Goal: Task Accomplishment & Management: Manage account settings

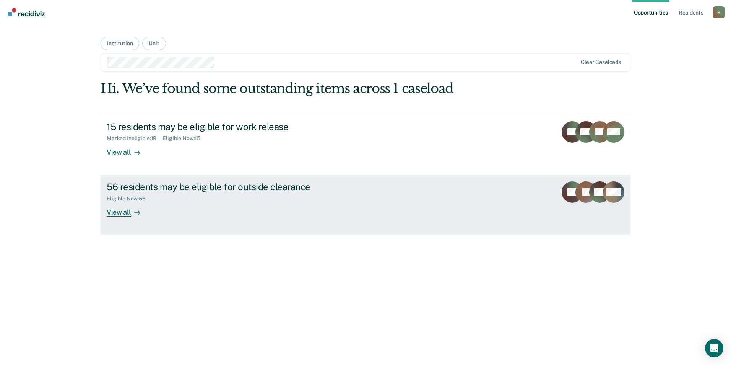
click at [176, 188] on div "56 residents may be eligible for outside clearance" at bounding box center [241, 186] width 268 height 11
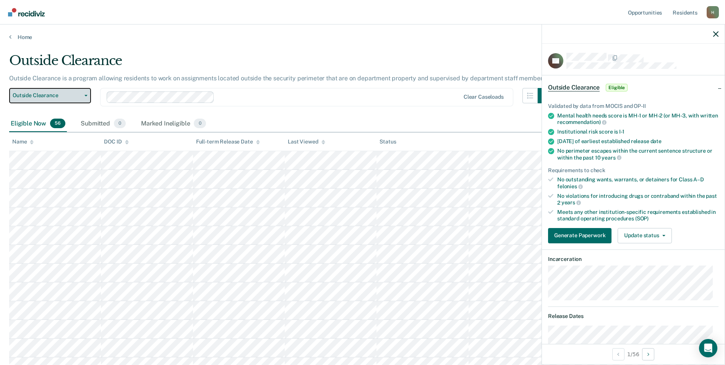
click at [73, 97] on span "Outside Clearance" at bounding box center [47, 95] width 69 height 7
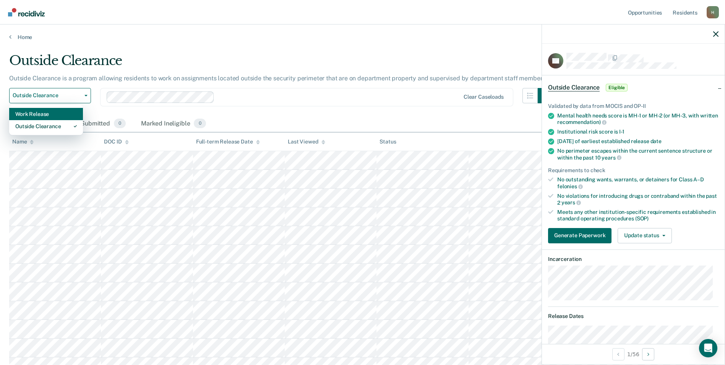
click at [62, 115] on div "Work Release" at bounding box center [46, 114] width 62 height 12
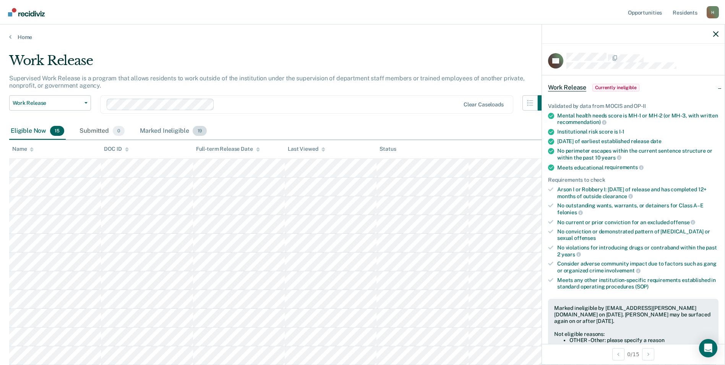
click at [173, 130] on div "Marked Ineligible 19" at bounding box center [173, 131] width 70 height 17
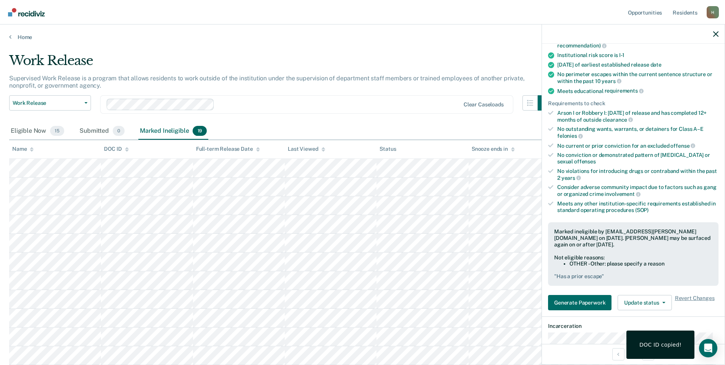
scroll to position [115, 0]
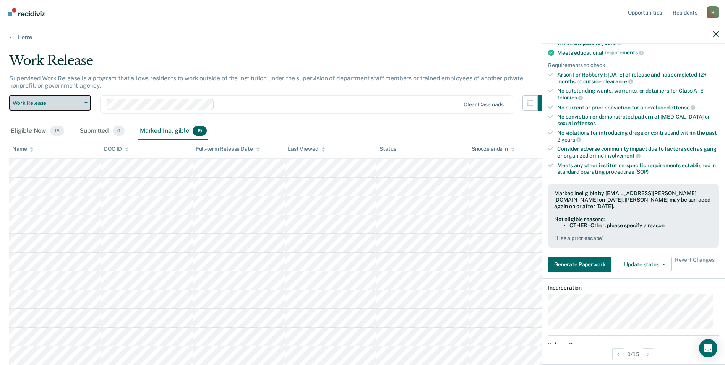
click at [75, 101] on span "Work Release" at bounding box center [47, 103] width 69 height 7
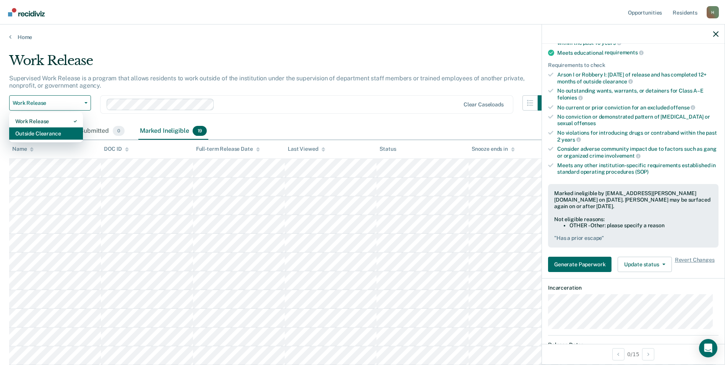
click at [35, 136] on div "Outside Clearance" at bounding box center [46, 133] width 62 height 12
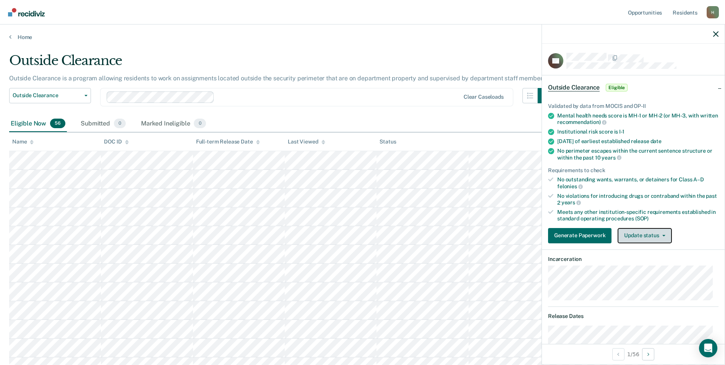
click at [639, 237] on button "Update status" at bounding box center [645, 235] width 54 height 15
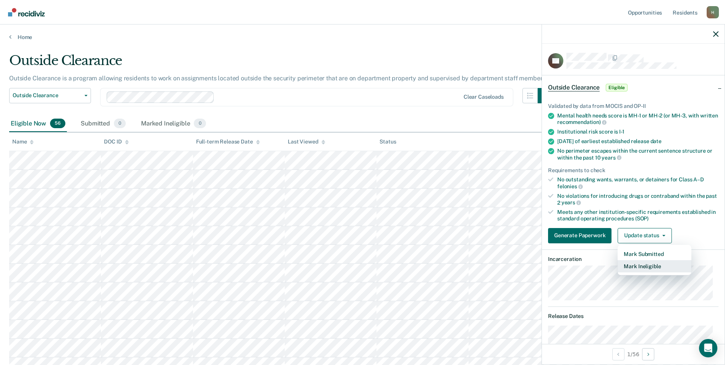
click at [642, 266] on button "Mark Ineligible" at bounding box center [655, 266] width 74 height 12
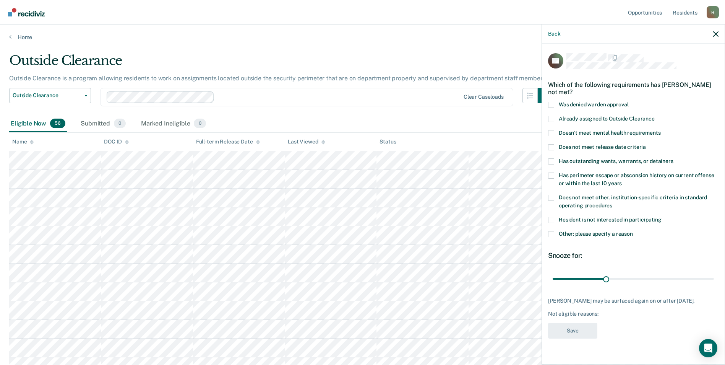
click at [554, 233] on label "Other: please specify a reason" at bounding box center [633, 235] width 171 height 8
click at [633, 231] on input "Other: please specify a reason" at bounding box center [633, 231] width 0 height 0
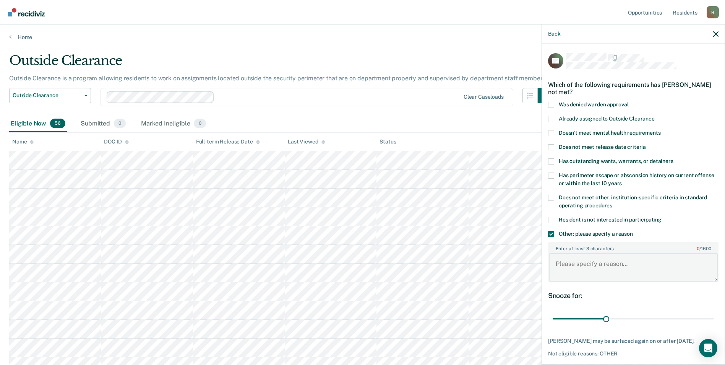
click at [578, 263] on textarea "Enter at least 3 characters 0 / 1600" at bounding box center [633, 267] width 169 height 28
type textarea "Has a prior escape, MH3"
drag, startPoint x: 606, startPoint y: 318, endPoint x: 732, endPoint y: 317, distance: 125.4
type input "90"
click at [714, 317] on input "range" at bounding box center [633, 318] width 161 height 13
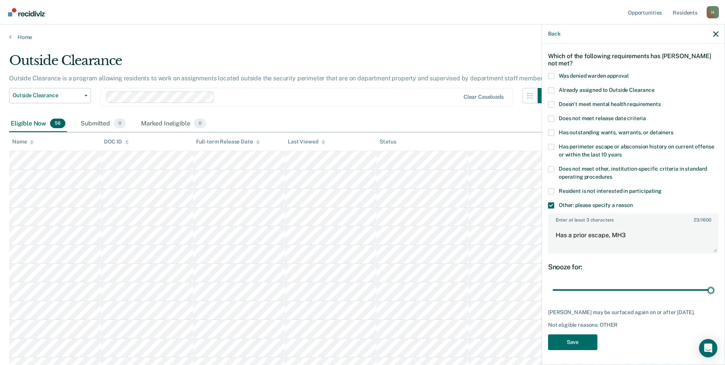
scroll to position [38, 0]
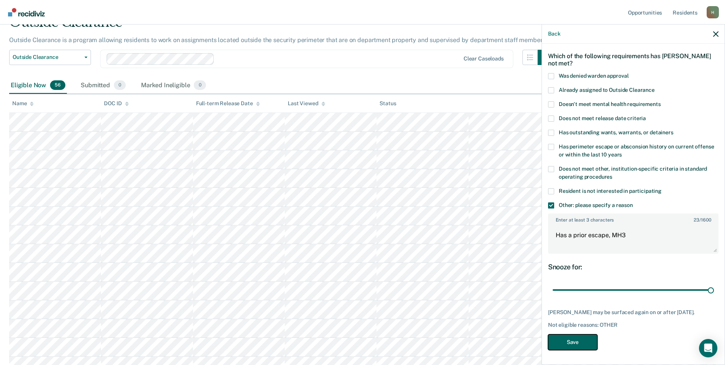
click at [571, 344] on button "Save" at bounding box center [572, 342] width 49 height 16
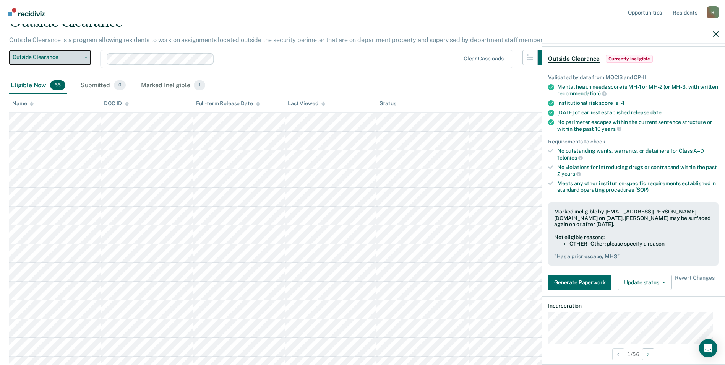
click at [87, 59] on button "Outside Clearance" at bounding box center [50, 57] width 82 height 15
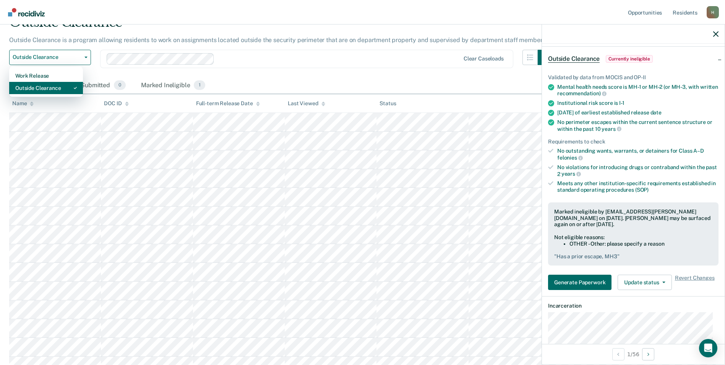
click at [46, 88] on div "Outside Clearance" at bounding box center [46, 88] width 62 height 12
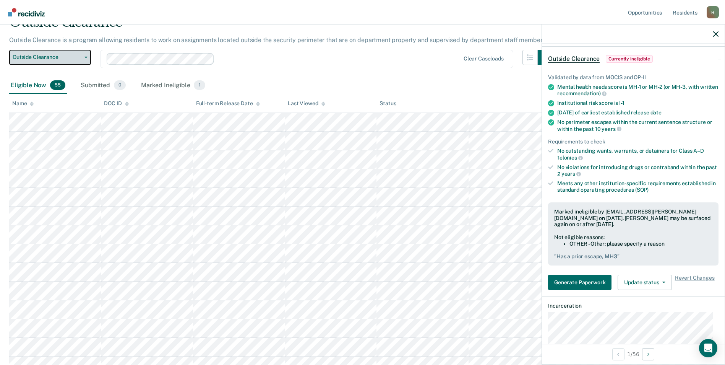
scroll to position [0, 0]
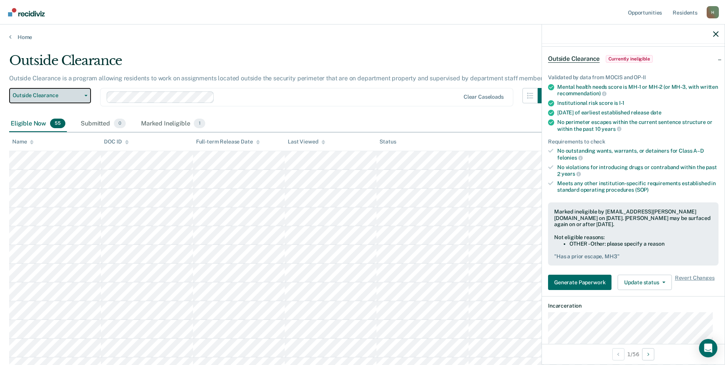
click at [48, 94] on span "Outside Clearance" at bounding box center [47, 95] width 69 height 7
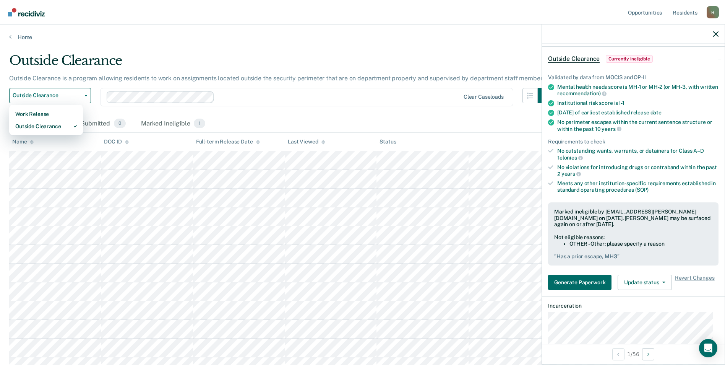
click at [42, 107] on div "Work Release Outside Clearance" at bounding box center [46, 120] width 74 height 31
click at [42, 114] on div "Work Release" at bounding box center [46, 114] width 62 height 12
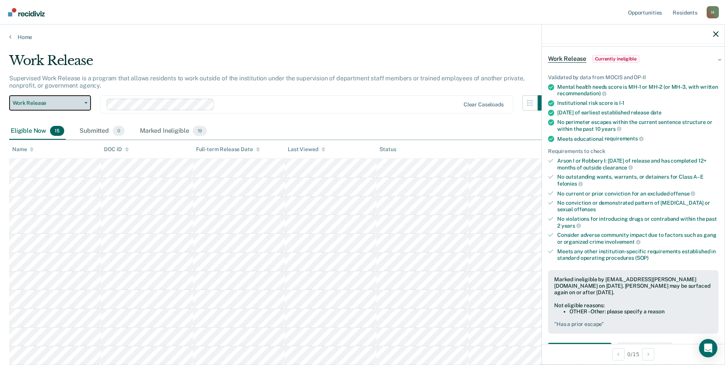
scroll to position [97, 0]
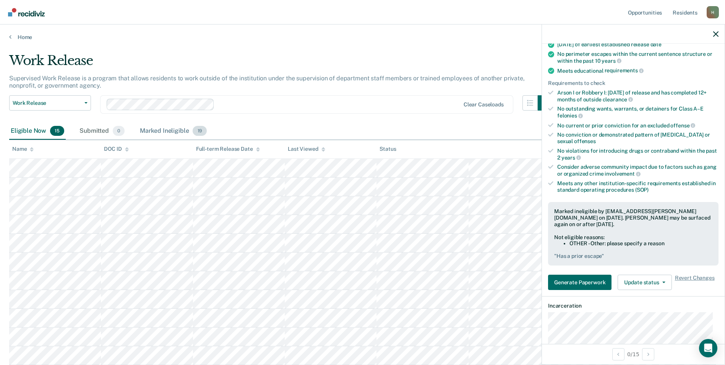
click at [171, 131] on div "Marked Ineligible 19" at bounding box center [173, 131] width 70 height 17
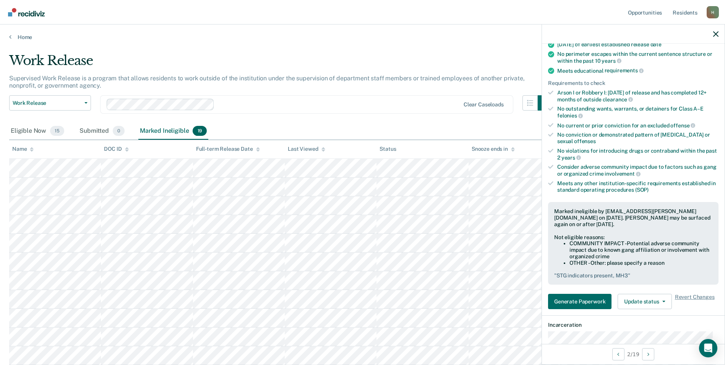
scroll to position [116, 0]
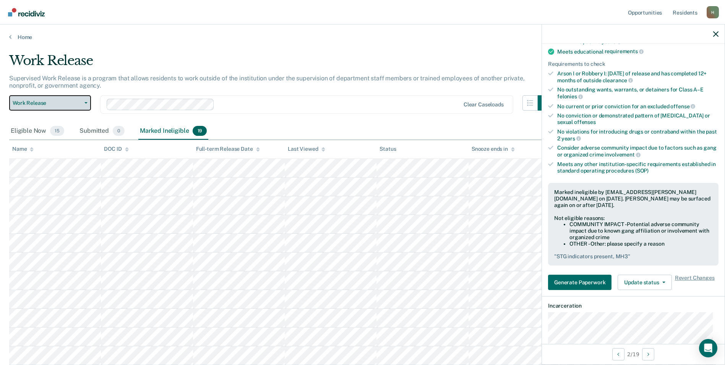
click at [69, 98] on button "Work Release" at bounding box center [50, 102] width 82 height 15
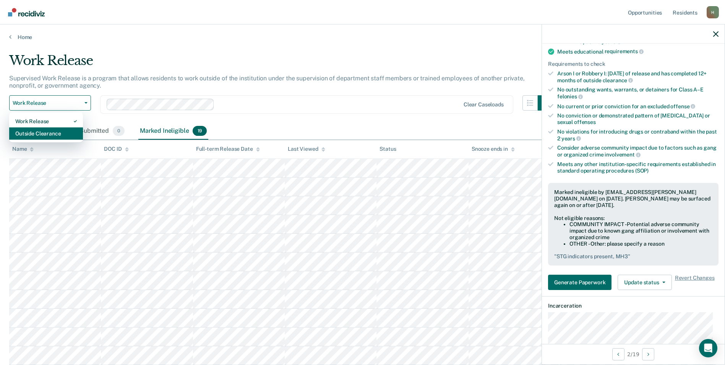
click at [43, 132] on div "Outside Clearance" at bounding box center [46, 133] width 62 height 12
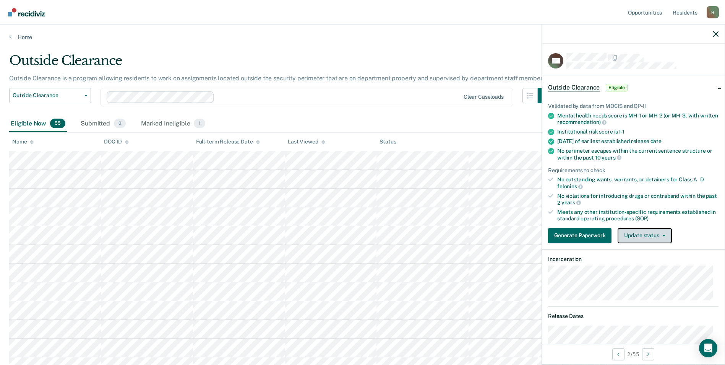
click at [628, 231] on button "Update status" at bounding box center [645, 235] width 54 height 15
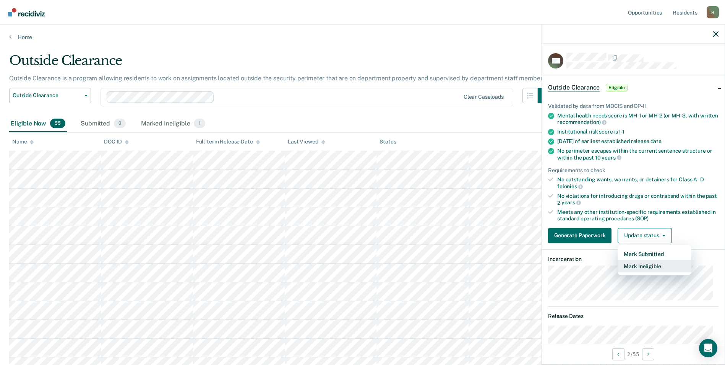
click at [632, 264] on button "Mark Ineligible" at bounding box center [655, 266] width 74 height 12
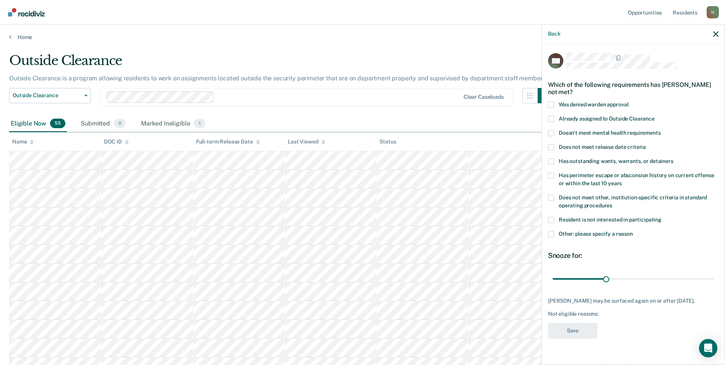
click at [551, 234] on span at bounding box center [551, 234] width 6 height 6
click at [633, 231] on input "Other: please specify a reason" at bounding box center [633, 231] width 0 height 0
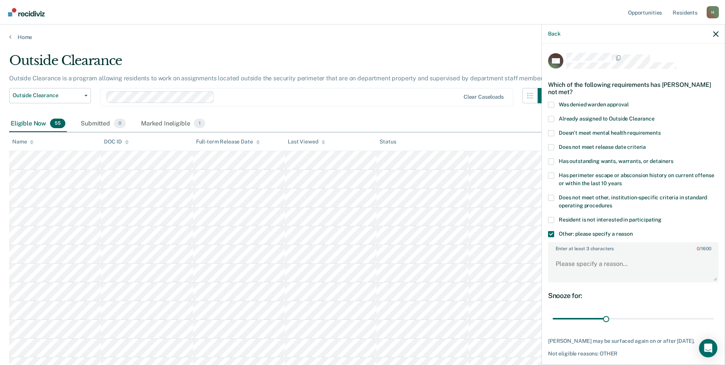
scroll to position [35, 0]
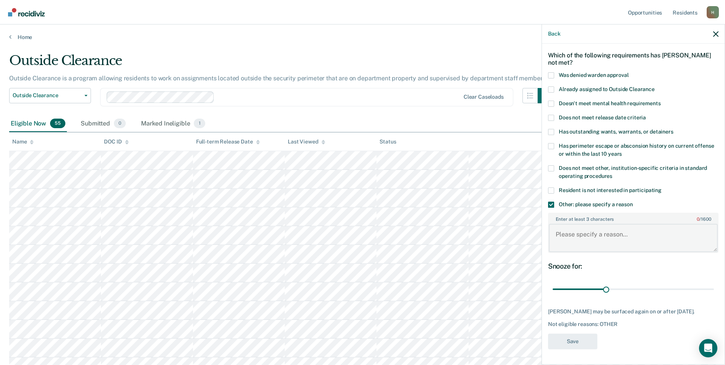
click at [577, 230] on textarea "Enter at least 3 characters 0 / 1600" at bounding box center [633, 238] width 169 height 28
type textarea "STG indicators present, MH3"
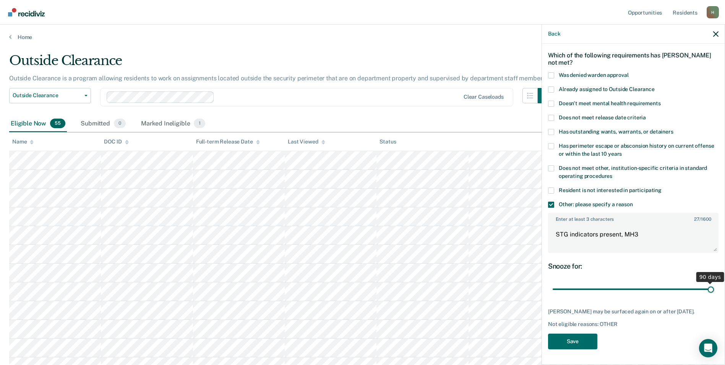
scroll to position [29, 0]
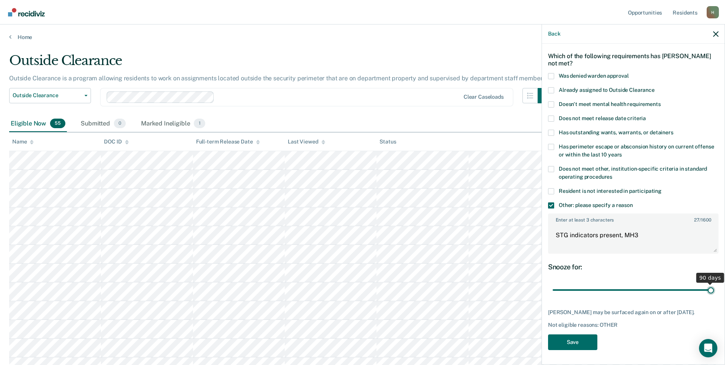
drag, startPoint x: 604, startPoint y: 281, endPoint x: 732, endPoint y: 280, distance: 128.1
type input "90"
click at [714, 283] on input "range" at bounding box center [633, 289] width 161 height 13
click at [571, 341] on button "Save" at bounding box center [572, 342] width 49 height 16
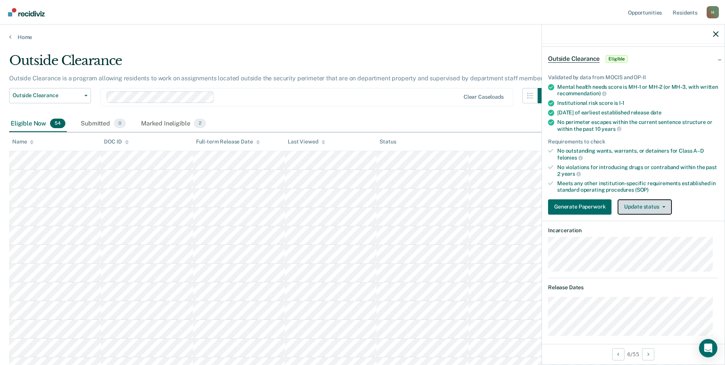
click at [641, 210] on button "Update status" at bounding box center [645, 206] width 54 height 15
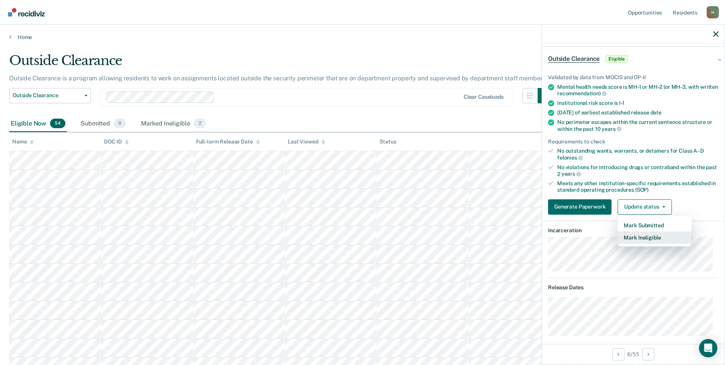
click at [639, 237] on button "Mark Ineligible" at bounding box center [655, 237] width 74 height 12
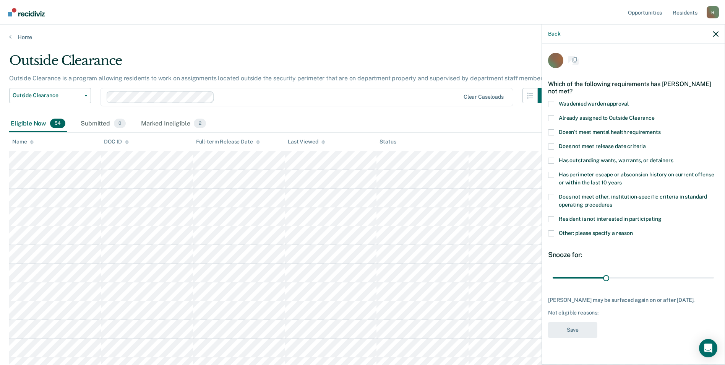
scroll to position [0, 0]
click at [553, 232] on span at bounding box center [551, 234] width 6 height 6
click at [633, 231] on input "Other: please specify a reason" at bounding box center [633, 231] width 0 height 0
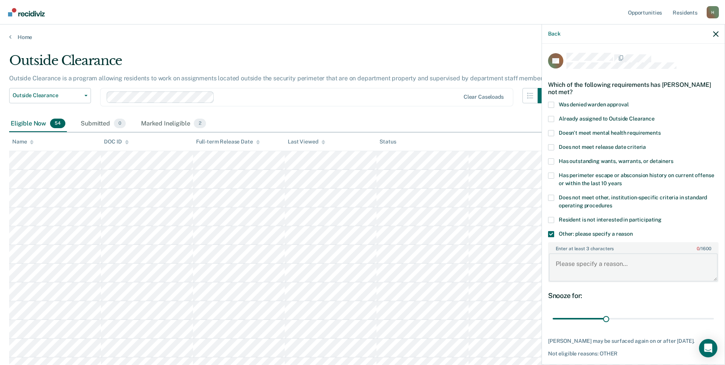
click at [573, 264] on textarea "Enter at least 3 characters 0 / 1600" at bounding box center [633, 267] width 169 height 28
type textarea "Parole hearing [DATE], MH3"
drag, startPoint x: 601, startPoint y: 317, endPoint x: 710, endPoint y: 317, distance: 109.0
type input "90"
click at [710, 317] on input "range" at bounding box center [633, 318] width 161 height 13
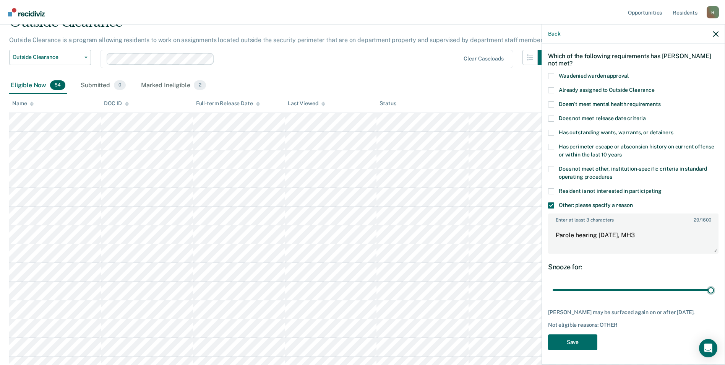
scroll to position [76, 0]
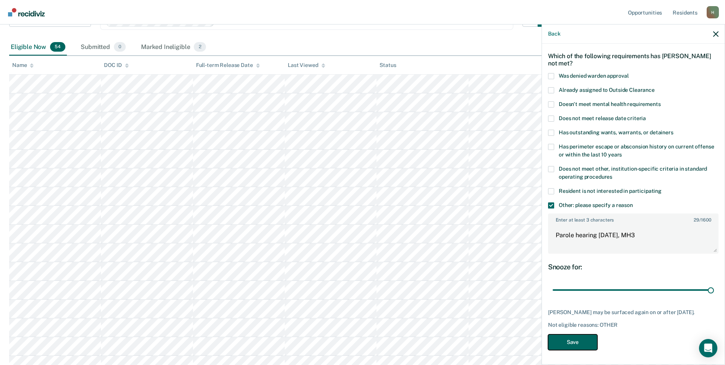
click at [585, 341] on button "Save" at bounding box center [572, 342] width 49 height 16
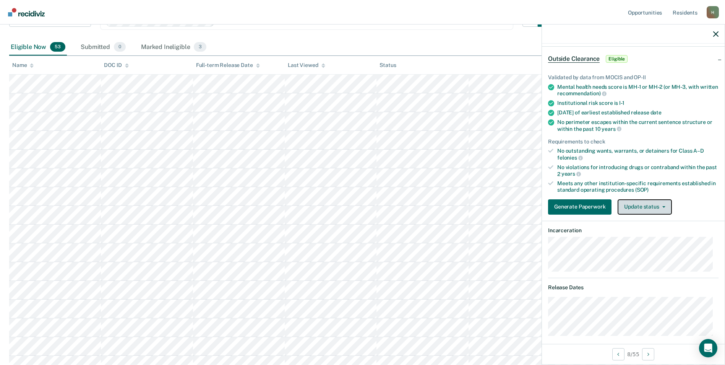
click at [635, 210] on button "Update status" at bounding box center [645, 206] width 54 height 15
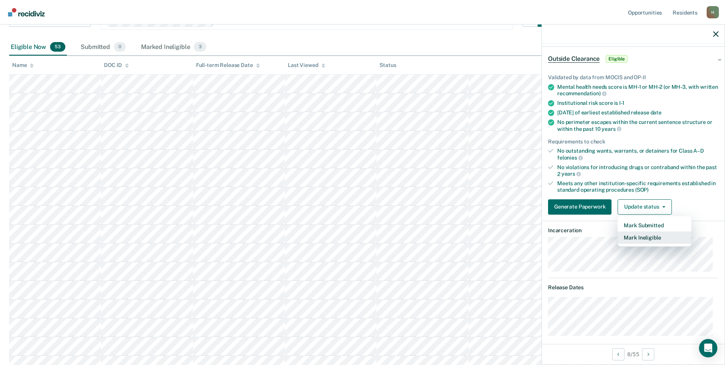
click at [643, 238] on button "Mark Ineligible" at bounding box center [655, 237] width 74 height 12
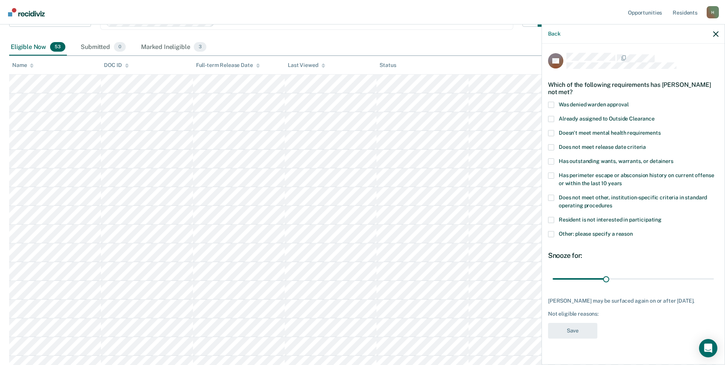
click at [549, 235] on span at bounding box center [551, 234] width 6 height 6
click at [633, 231] on input "Other: please specify a reason" at bounding box center [633, 231] width 0 height 0
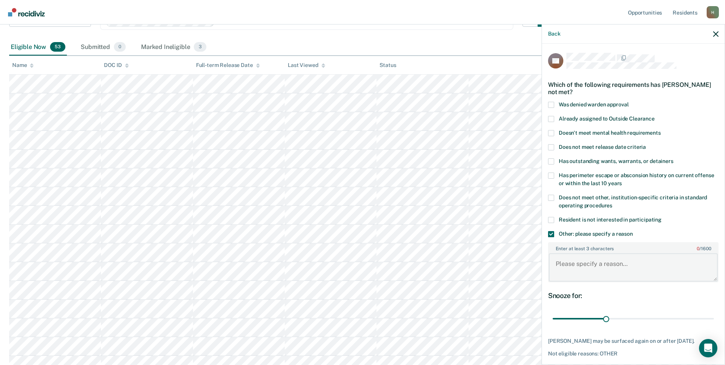
click at [573, 259] on textarea "Enter at least 3 characters 0 / 1600" at bounding box center [633, 267] width 169 height 28
type textarea "Releases [DATE], C-2"
drag, startPoint x: 606, startPoint y: 317, endPoint x: 728, endPoint y: 311, distance: 122.1
type input "90"
click at [714, 312] on input "range" at bounding box center [633, 318] width 161 height 13
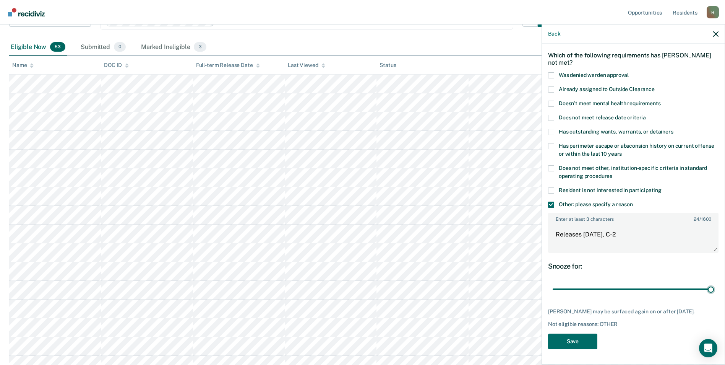
scroll to position [115, 0]
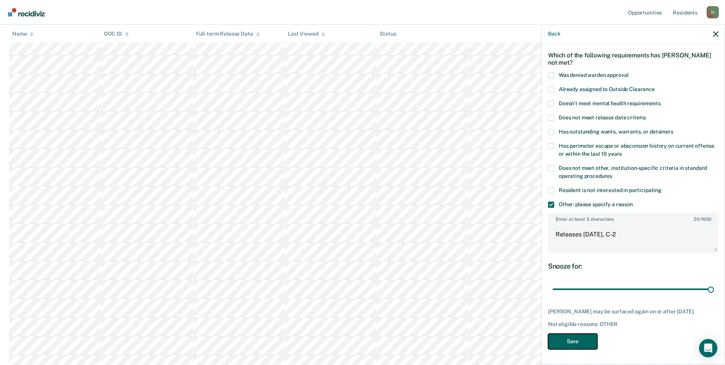
click at [571, 337] on button "Save" at bounding box center [572, 341] width 49 height 16
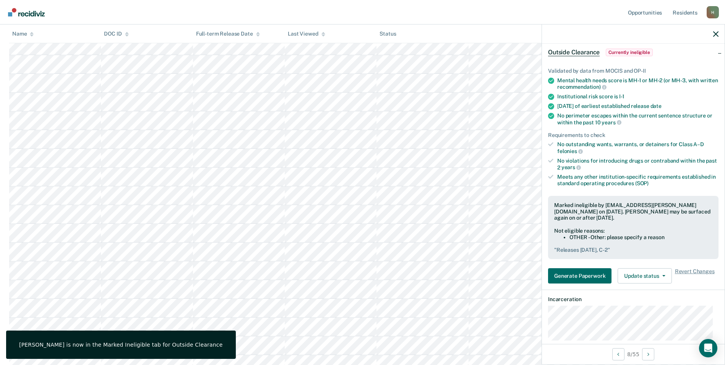
scroll to position [0, 0]
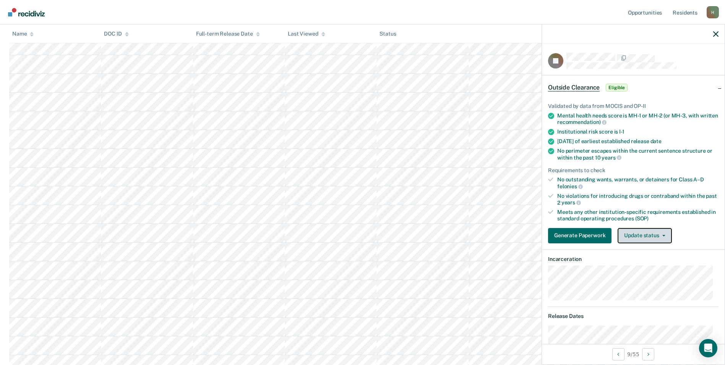
click at [645, 233] on button "Update status" at bounding box center [645, 235] width 54 height 15
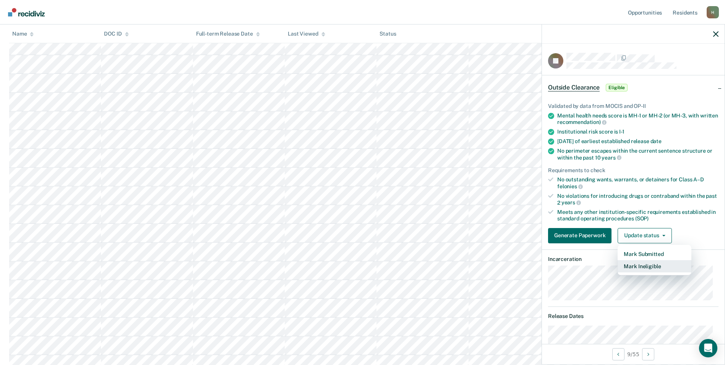
click at [644, 265] on button "Mark Ineligible" at bounding box center [655, 266] width 74 height 12
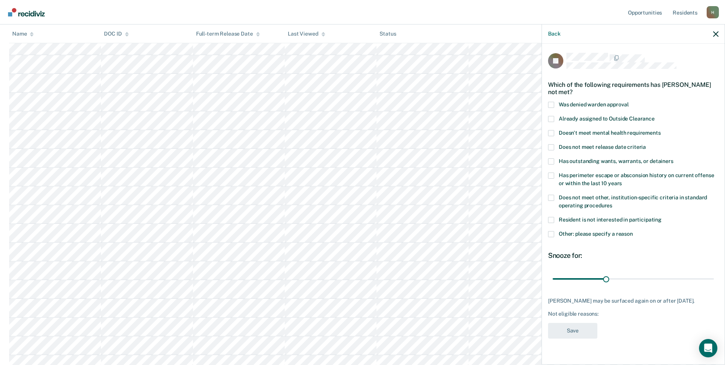
click at [553, 236] on span at bounding box center [551, 234] width 6 height 6
click at [633, 231] on input "Other: please specify a reason" at bounding box center [633, 231] width 0 height 0
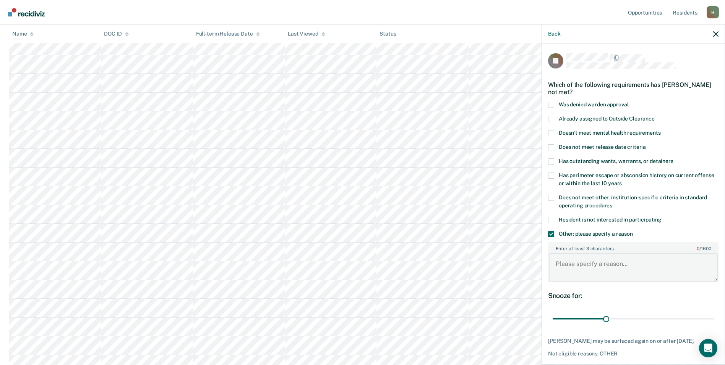
click at [574, 262] on textarea "Enter at least 3 characters 0 / 1600" at bounding box center [633, 267] width 169 height 28
type textarea "Releases [DATE]"
drag, startPoint x: 606, startPoint y: 316, endPoint x: 705, endPoint y: 324, distance: 99.7
type input "90"
click at [705, 324] on input "range" at bounding box center [633, 318] width 161 height 13
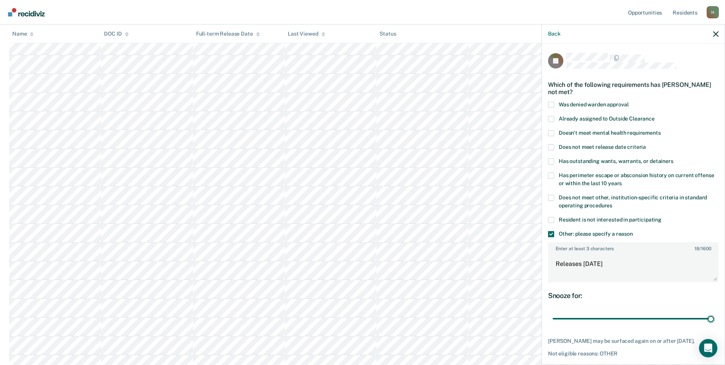
scroll to position [29, 0]
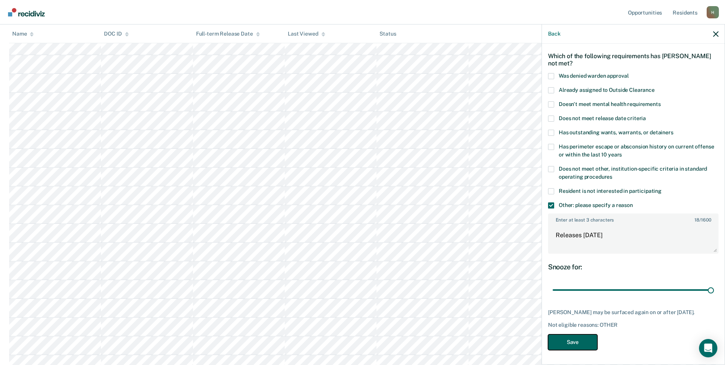
click at [583, 336] on button "Save" at bounding box center [572, 342] width 49 height 16
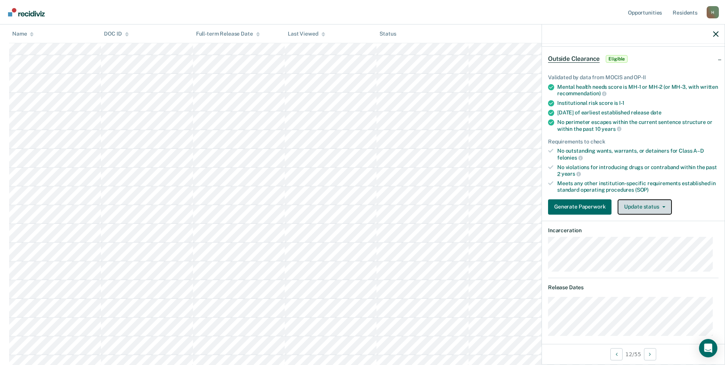
click at [645, 209] on button "Update status" at bounding box center [645, 206] width 54 height 15
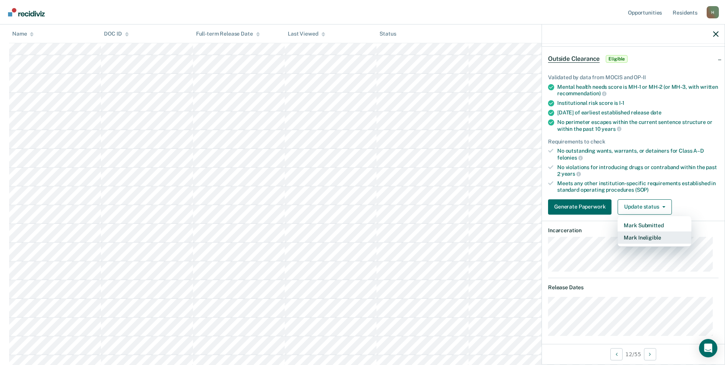
click at [643, 234] on button "Mark Ineligible" at bounding box center [655, 237] width 74 height 12
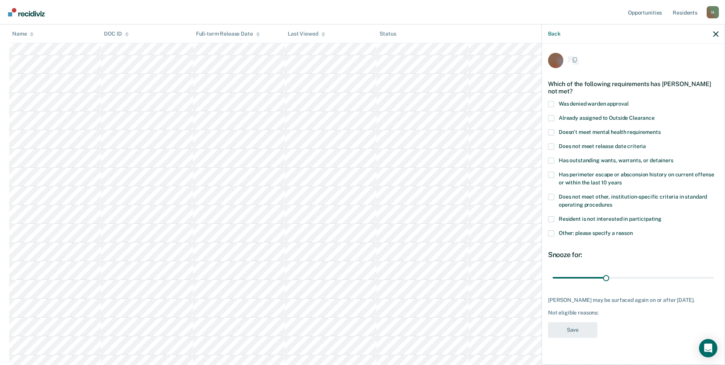
scroll to position [0, 0]
click at [552, 234] on span at bounding box center [551, 234] width 6 height 6
click at [633, 231] on input "Other: please specify a reason" at bounding box center [633, 231] width 0 height 0
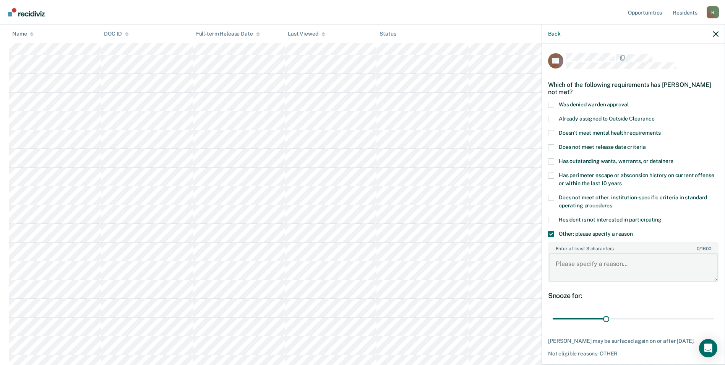
click at [575, 263] on textarea "Enter at least 3 characters 0 / 1600" at bounding box center [633, 267] width 169 height 28
type textarea "Parole hearing [DATE]"
drag, startPoint x: 603, startPoint y: 320, endPoint x: 712, endPoint y: 319, distance: 108.6
type input "90"
click at [712, 319] on input "range" at bounding box center [633, 318] width 161 height 13
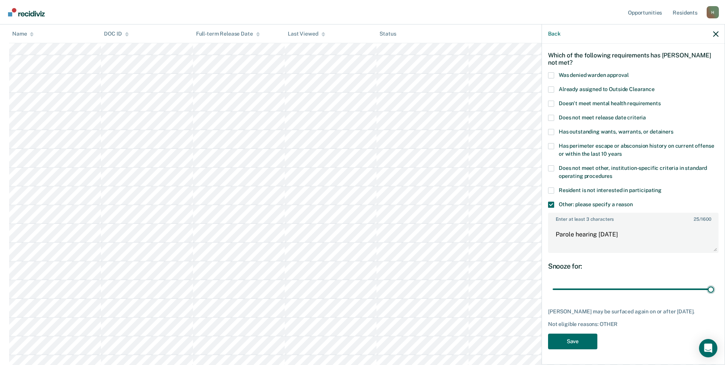
scroll to position [153, 0]
click at [589, 338] on button "Save" at bounding box center [572, 341] width 49 height 16
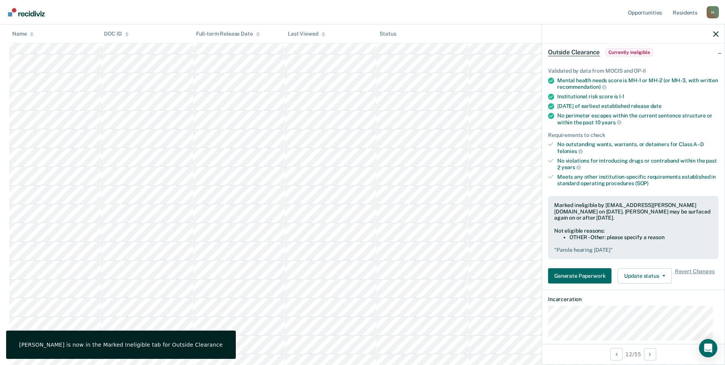
scroll to position [0, 0]
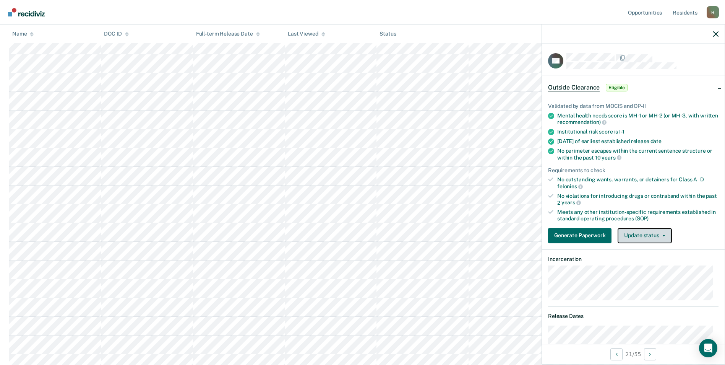
click at [622, 236] on button "Update status" at bounding box center [645, 235] width 54 height 15
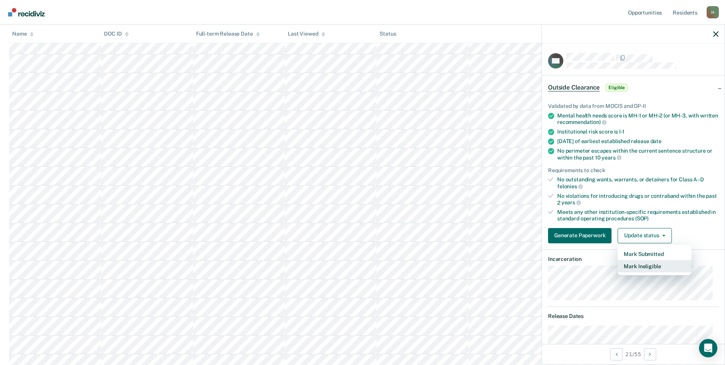
click at [637, 270] on button "Mark Ineligible" at bounding box center [655, 266] width 74 height 12
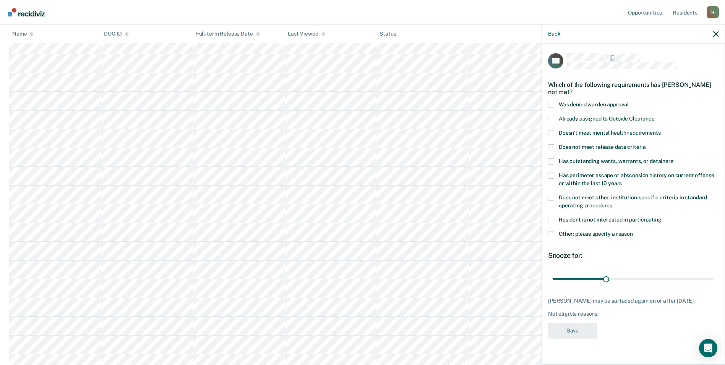
click at [550, 231] on span at bounding box center [551, 234] width 6 height 6
click at [633, 231] on input "Other: please specify a reason" at bounding box center [633, 231] width 0 height 0
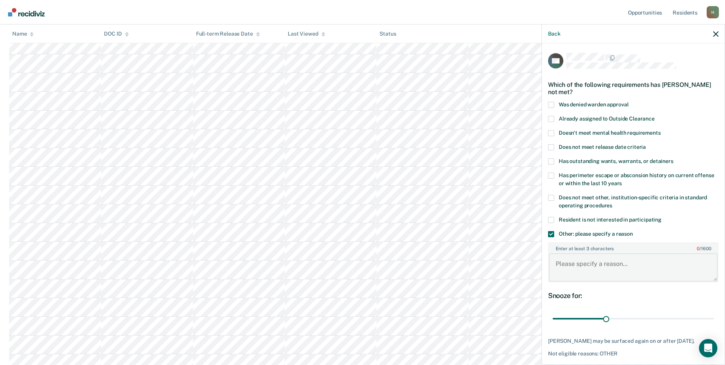
click at [571, 271] on textarea "Enter at least 3 characters 0 / 1600" at bounding box center [633, 267] width 169 height 28
type textarea "Releases [DATE], MH3"
drag, startPoint x: 607, startPoint y: 318, endPoint x: 710, endPoint y: 321, distance: 103.3
type input "90"
click at [710, 321] on input "range" at bounding box center [633, 318] width 161 height 13
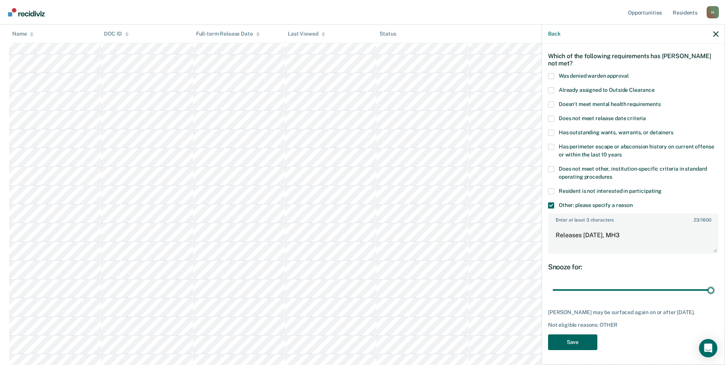
scroll to position [191, 0]
click at [594, 340] on button "Save" at bounding box center [572, 342] width 49 height 16
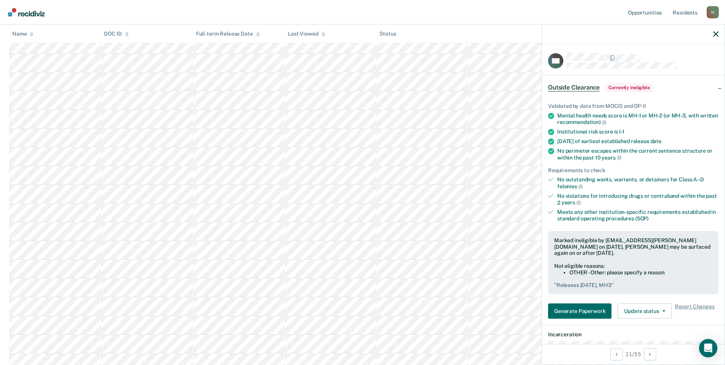
scroll to position [229, 0]
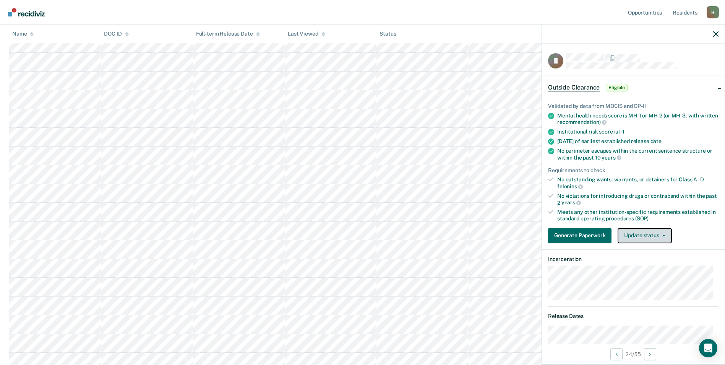
click at [630, 240] on button "Update status" at bounding box center [645, 235] width 54 height 15
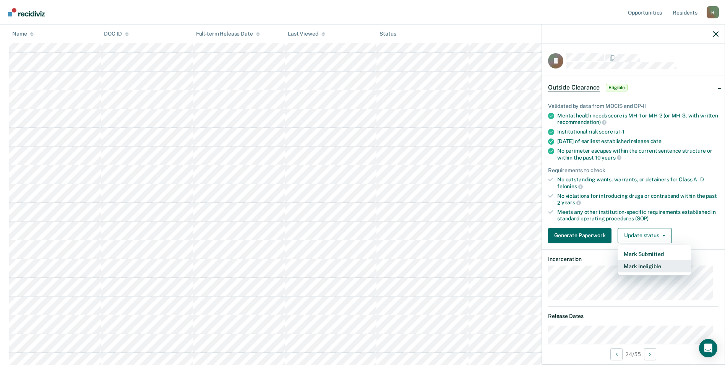
click at [639, 267] on button "Mark Ineligible" at bounding box center [655, 266] width 74 height 12
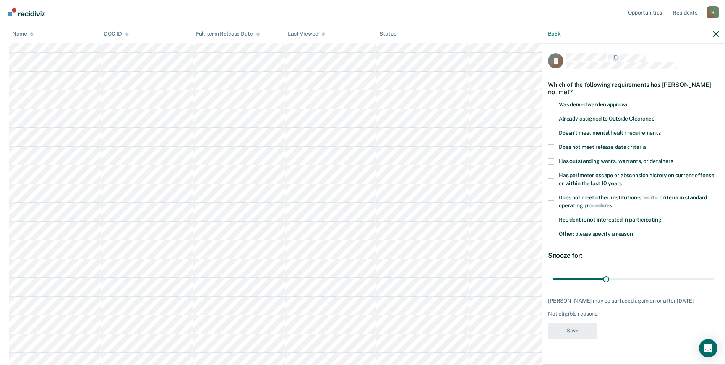
click at [553, 238] on label "Other: please specify a reason" at bounding box center [633, 235] width 171 height 8
click at [633, 231] on input "Other: please specify a reason" at bounding box center [633, 231] width 0 height 0
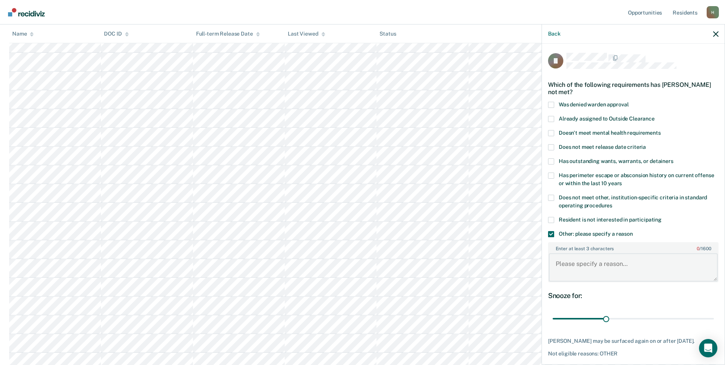
click at [586, 274] on textarea "Enter at least 3 characters 0 / 1600" at bounding box center [633, 267] width 169 height 28
type textarea "MH3, not approved by mental health"
drag, startPoint x: 606, startPoint y: 315, endPoint x: 723, endPoint y: 323, distance: 117.3
type input "90"
click at [714, 323] on input "range" at bounding box center [633, 318] width 161 height 13
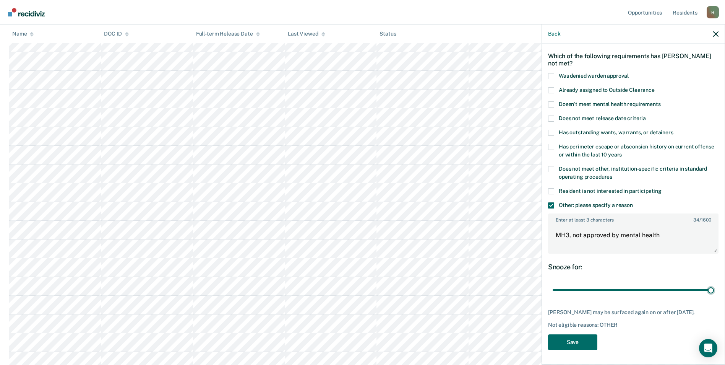
scroll to position [306, 0]
click at [579, 337] on button "Save" at bounding box center [572, 342] width 49 height 16
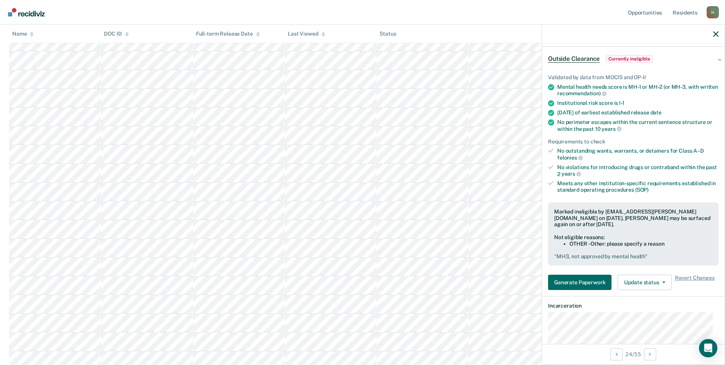
scroll to position [0, 0]
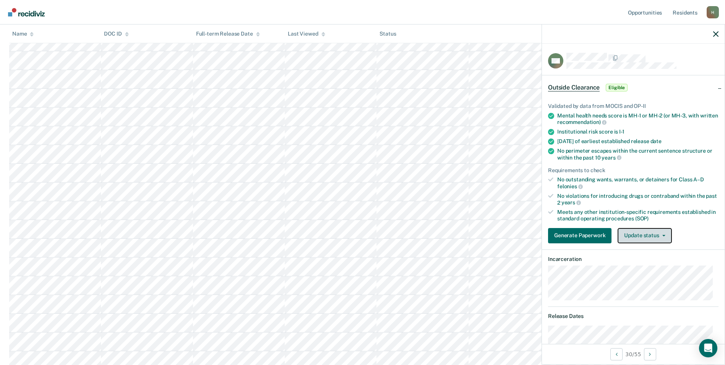
click at [654, 238] on button "Update status" at bounding box center [645, 235] width 54 height 15
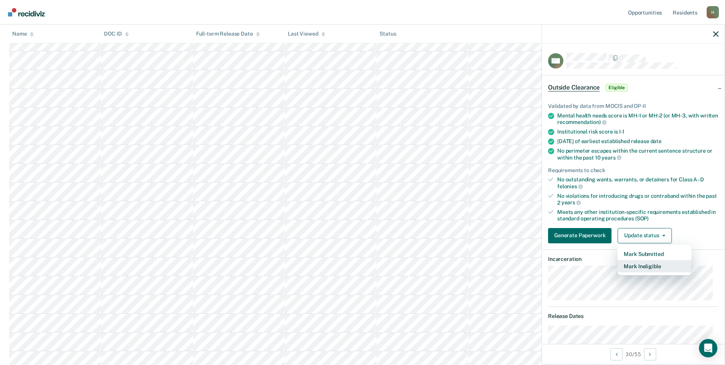
click at [635, 268] on button "Mark Ineligible" at bounding box center [655, 266] width 74 height 12
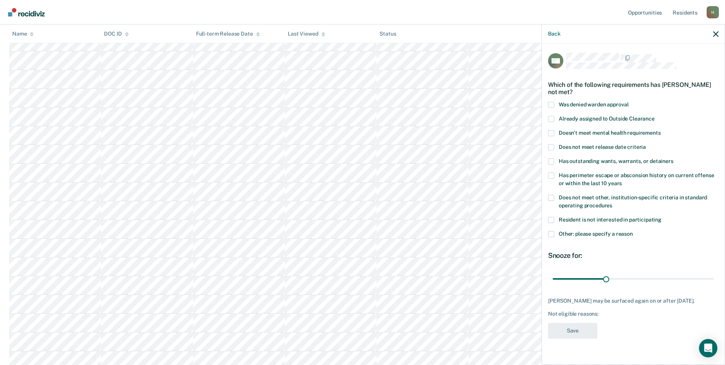
click at [557, 234] on label "Other: please specify a reason" at bounding box center [633, 235] width 171 height 8
click at [633, 231] on input "Other: please specify a reason" at bounding box center [633, 231] width 0 height 0
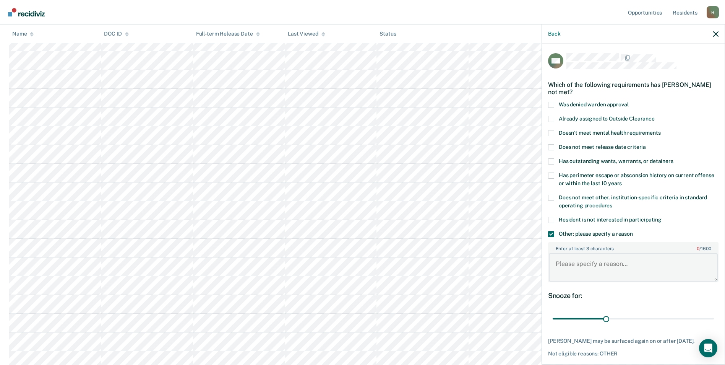
click at [572, 261] on textarea "Enter at least 3 characters 0 / 1600" at bounding box center [633, 267] width 169 height 28
type textarea "Parole hearing [DATE]"
drag, startPoint x: 604, startPoint y: 320, endPoint x: 721, endPoint y: 320, distance: 116.6
type input "90"
click at [714, 320] on input "range" at bounding box center [633, 318] width 161 height 13
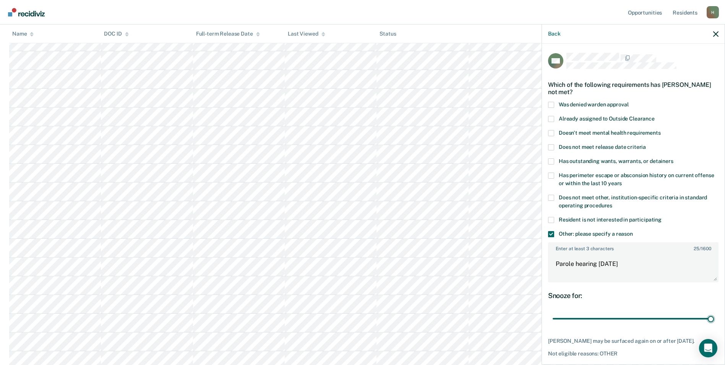
scroll to position [35, 0]
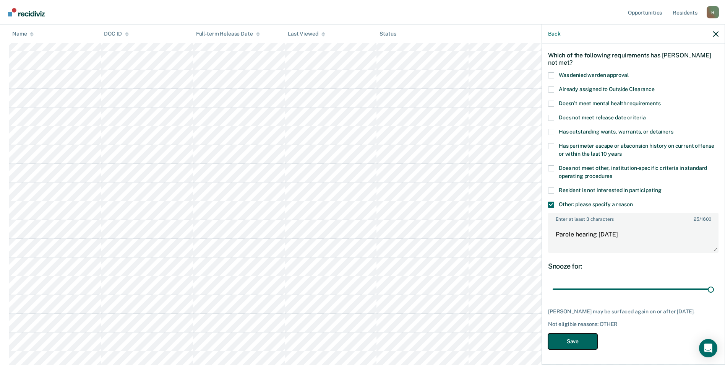
click at [593, 340] on button "Save" at bounding box center [572, 341] width 49 height 16
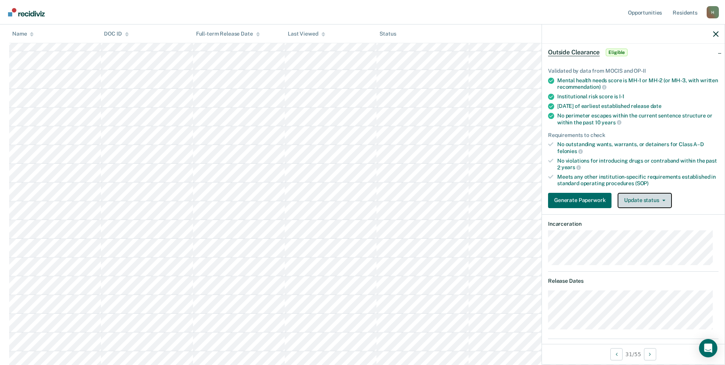
click at [655, 200] on button "Update status" at bounding box center [645, 200] width 54 height 15
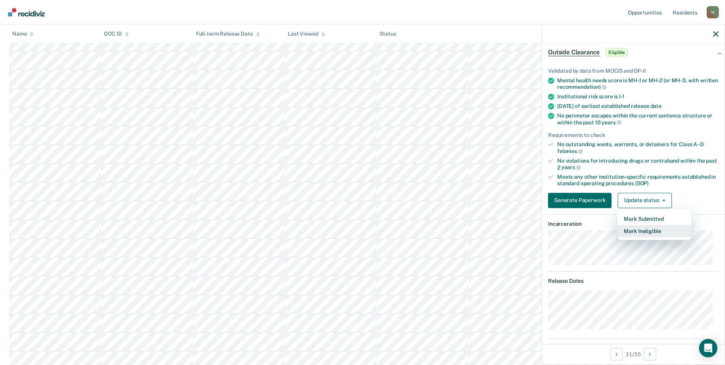
click at [645, 227] on button "Mark Ineligible" at bounding box center [655, 231] width 74 height 12
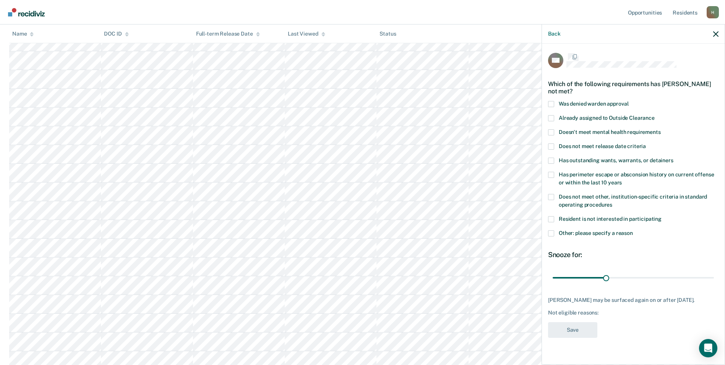
scroll to position [0, 0]
click at [556, 231] on label "Other: please specify a reason" at bounding box center [633, 235] width 171 height 8
click at [633, 231] on input "Other: please specify a reason" at bounding box center [633, 231] width 0 height 0
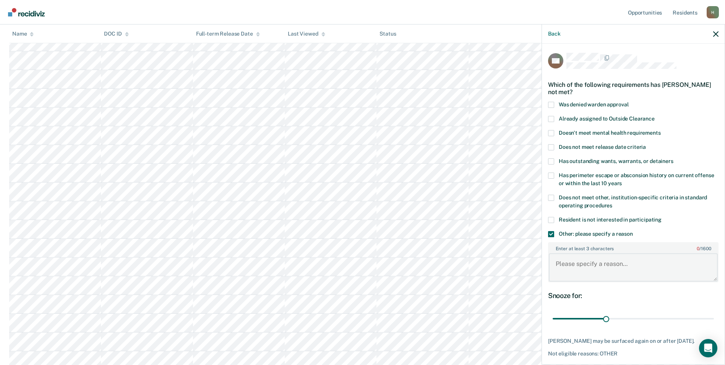
click at [580, 263] on textarea "Enter at least 3 characters 0 / 1600" at bounding box center [633, 267] width 169 height 28
type textarea "Parole hearing [DATE]"
drag, startPoint x: 603, startPoint y: 320, endPoint x: 713, endPoint y: 309, distance: 110.3
type input "90"
click at [713, 312] on input "range" at bounding box center [633, 318] width 161 height 13
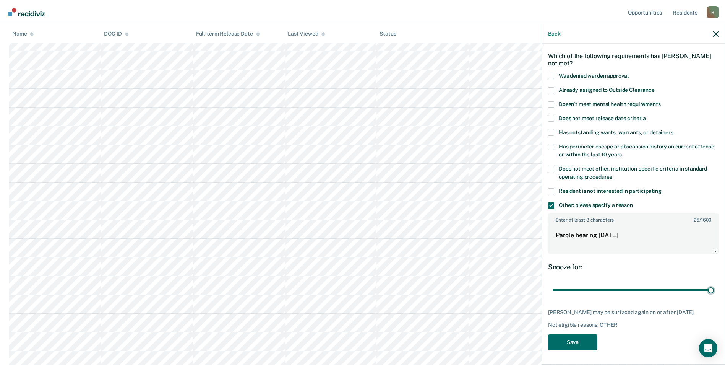
scroll to position [344, 0]
click at [589, 341] on button "Save" at bounding box center [572, 342] width 49 height 16
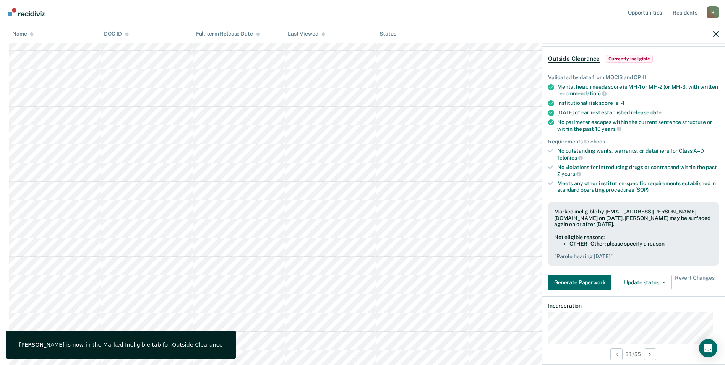
scroll to position [421, 0]
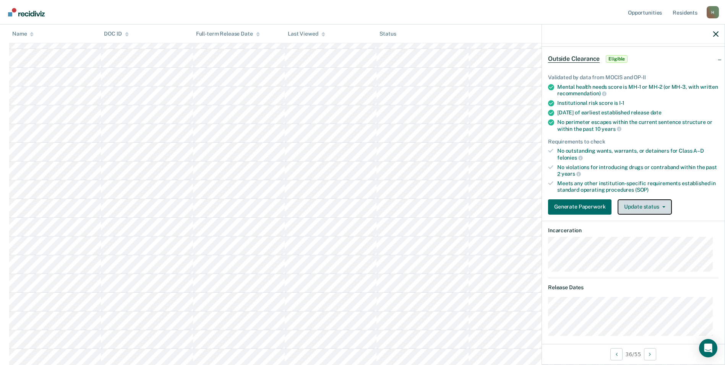
click at [630, 208] on button "Update status" at bounding box center [645, 206] width 54 height 15
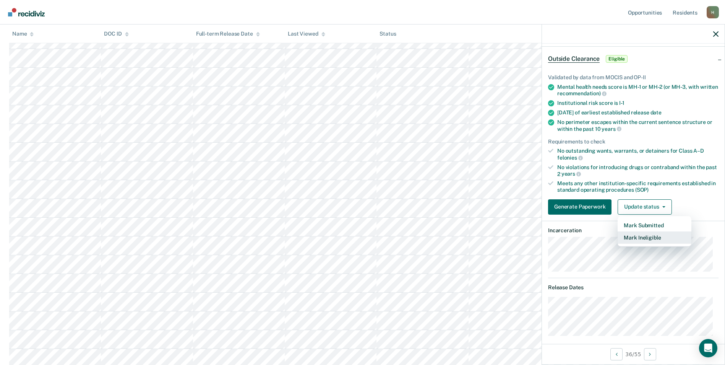
click at [641, 237] on button "Mark Ineligible" at bounding box center [655, 237] width 74 height 12
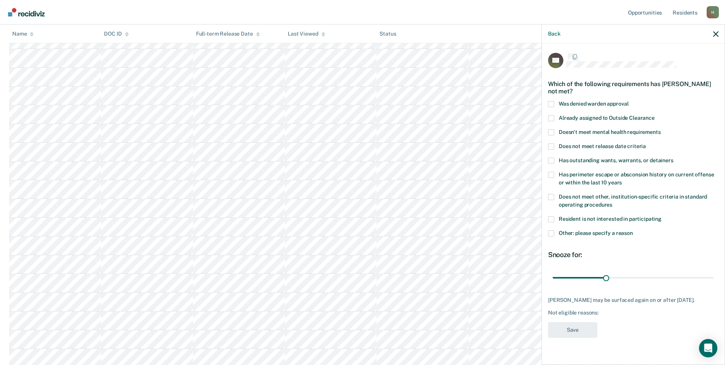
scroll to position [0, 0]
click at [553, 235] on span at bounding box center [551, 234] width 6 height 6
click at [633, 231] on input "Other: please specify a reason" at bounding box center [633, 231] width 0 height 0
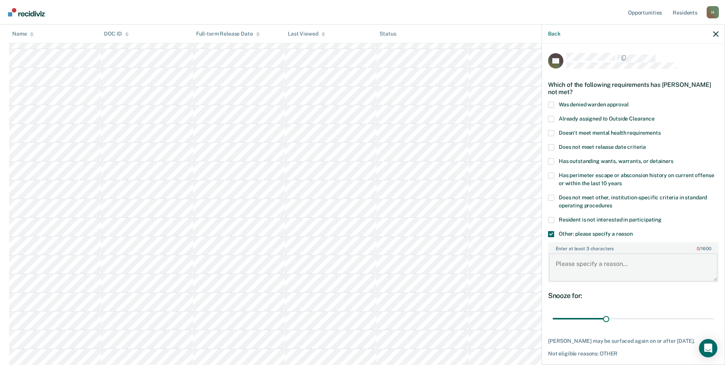
click at [569, 260] on textarea "Enter at least 3 characters 0 / 1600" at bounding box center [633, 267] width 169 height 28
type textarea "Parole hearing [DATE]"
drag, startPoint x: 606, startPoint y: 313, endPoint x: 710, endPoint y: 314, distance: 104.4
type input "90"
click at [710, 314] on input "range" at bounding box center [633, 318] width 161 height 13
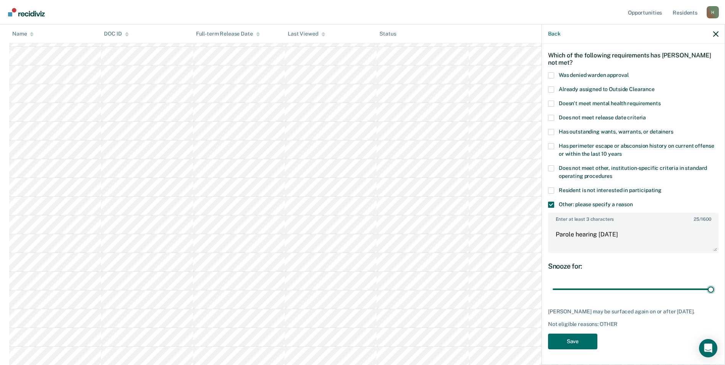
scroll to position [574, 0]
click at [589, 342] on button "Save" at bounding box center [572, 341] width 49 height 16
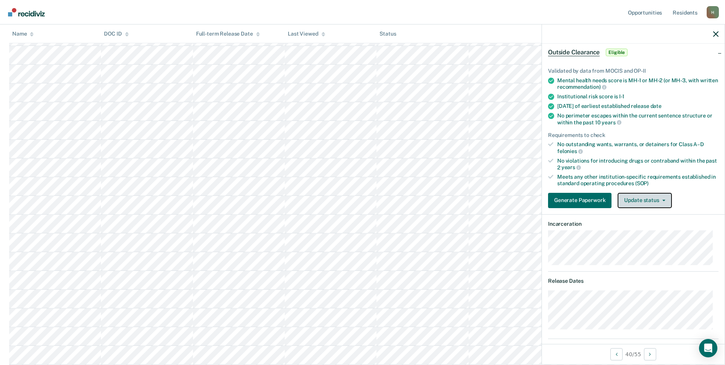
click at [637, 198] on button "Update status" at bounding box center [645, 200] width 54 height 15
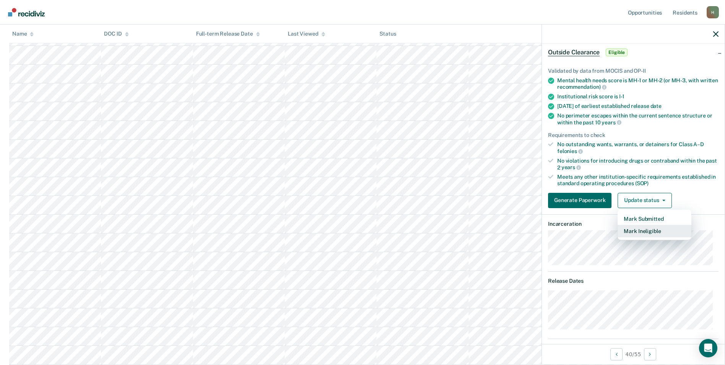
click at [644, 231] on button "Mark Ineligible" at bounding box center [655, 231] width 74 height 12
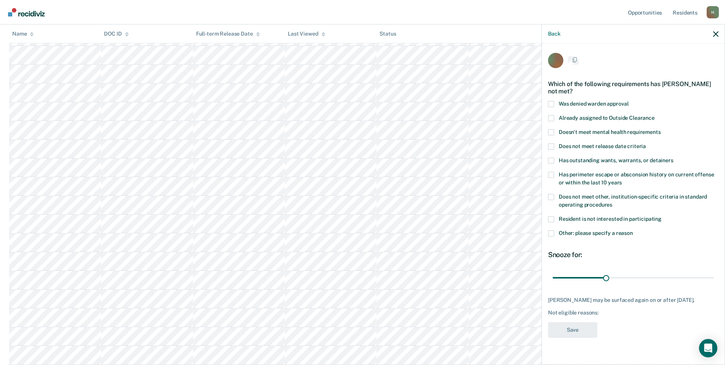
scroll to position [0, 0]
click at [556, 231] on label "Other: please specify a reason" at bounding box center [633, 235] width 171 height 8
click at [633, 231] on input "Other: please specify a reason" at bounding box center [633, 231] width 0 height 0
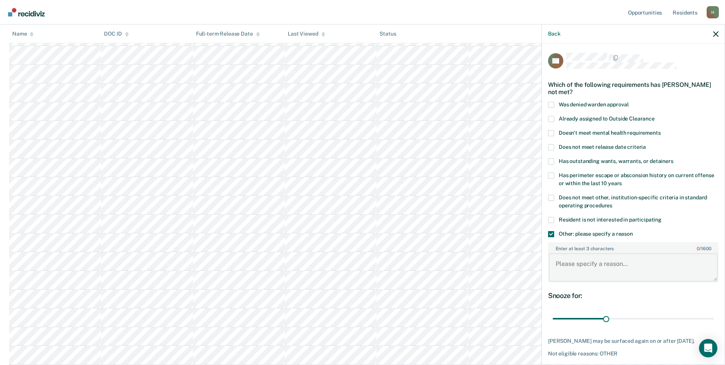
click at [575, 260] on textarea "Enter at least 3 characters 0 / 1600" at bounding box center [633, 267] width 169 height 28
type textarea "C-2, releases [DATE]"
drag, startPoint x: 606, startPoint y: 316, endPoint x: 732, endPoint y: 319, distance: 126.6
type input "90"
click at [714, 319] on input "range" at bounding box center [633, 318] width 161 height 13
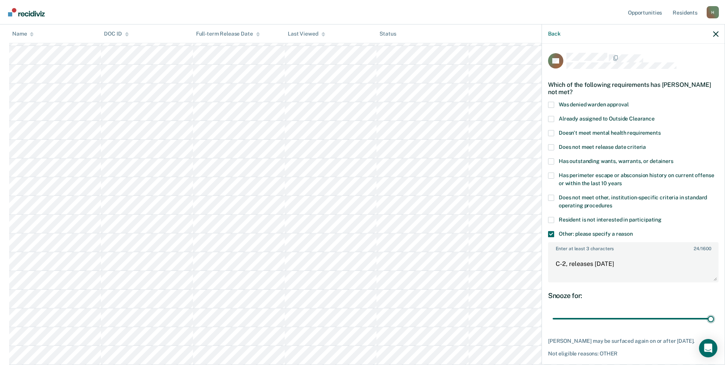
scroll to position [29, 0]
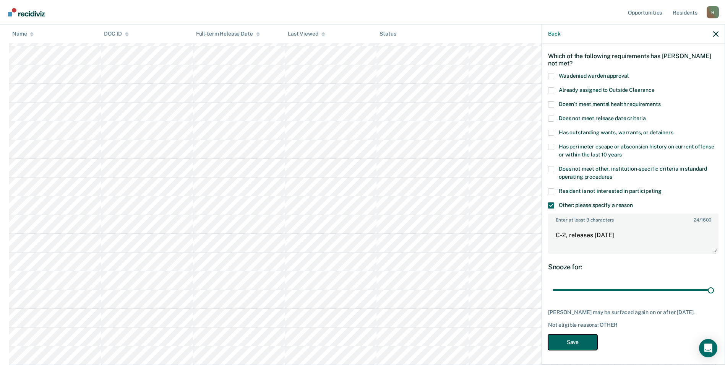
click at [576, 343] on button "Save" at bounding box center [572, 342] width 49 height 16
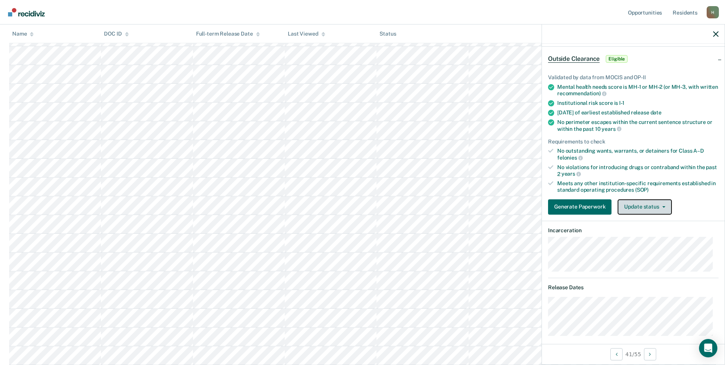
click at [641, 207] on button "Update status" at bounding box center [645, 206] width 54 height 15
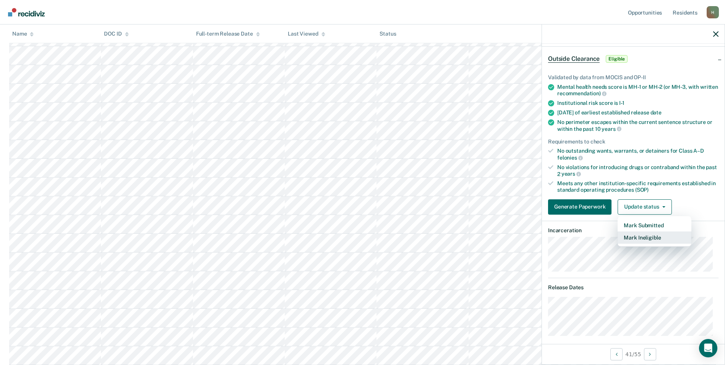
click at [643, 240] on button "Mark Ineligible" at bounding box center [655, 237] width 74 height 12
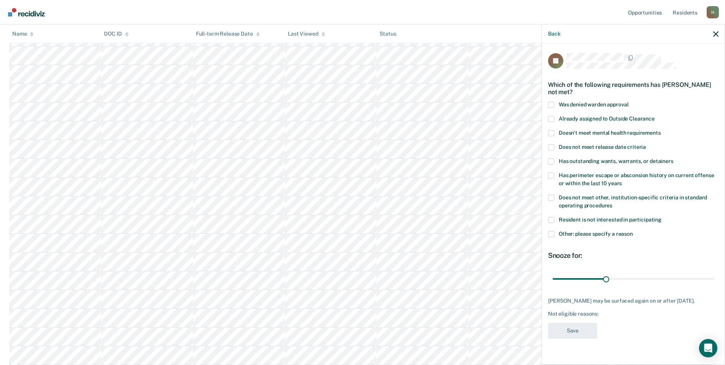
click at [575, 233] on span "Other: please specify a reason" at bounding box center [596, 234] width 74 height 6
click at [633, 231] on input "Other: please specify a reason" at bounding box center [633, 231] width 0 height 0
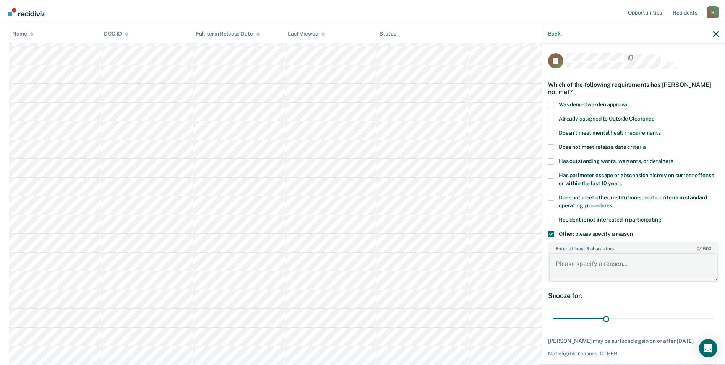
click at [573, 266] on textarea "Enter at least 3 characters 0 / 1600" at bounding box center [633, 267] width 169 height 28
type textarea "Parole hearing [DATE]"
drag, startPoint x: 603, startPoint y: 319, endPoint x: 730, endPoint y: 319, distance: 127.0
type input "90"
click at [714, 319] on input "range" at bounding box center [633, 318] width 161 height 13
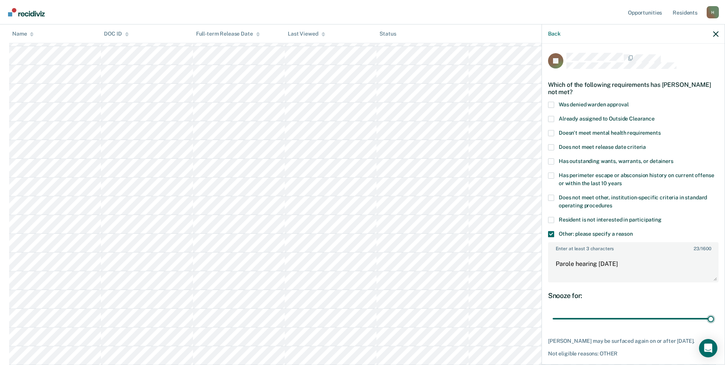
scroll to position [35, 0]
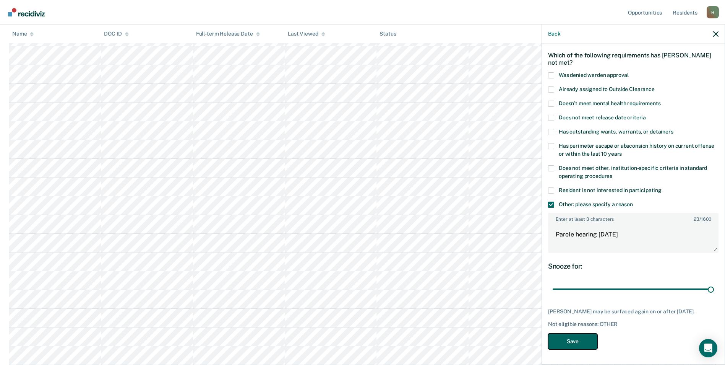
click at [588, 339] on button "Save" at bounding box center [572, 341] width 49 height 16
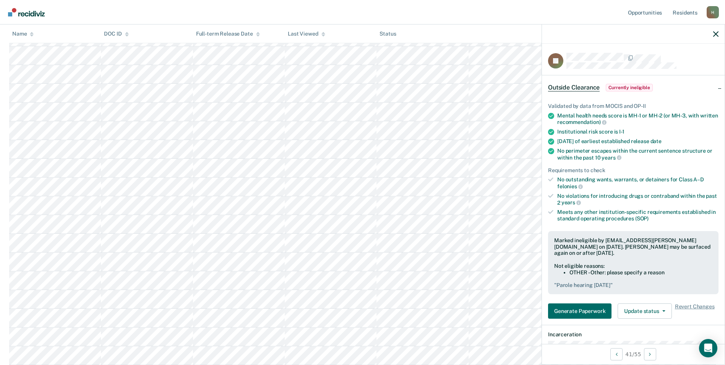
scroll to position [515, 0]
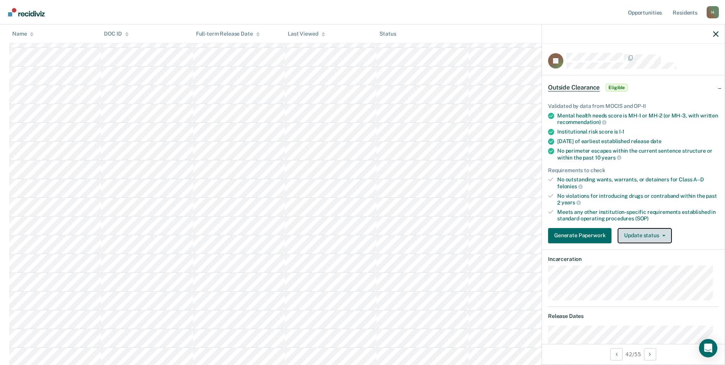
click at [637, 235] on button "Update status" at bounding box center [645, 235] width 54 height 15
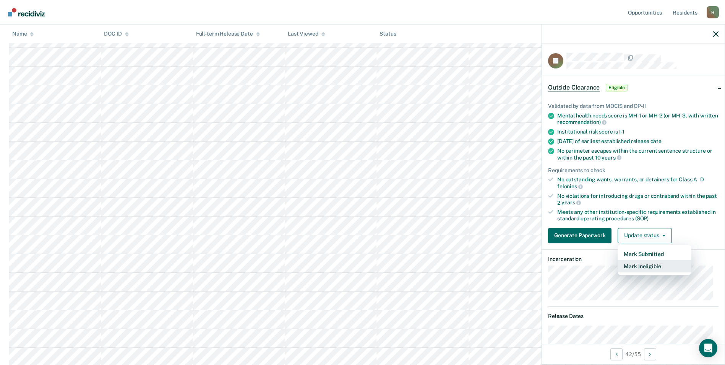
click at [637, 267] on button "Mark Ineligible" at bounding box center [655, 266] width 74 height 12
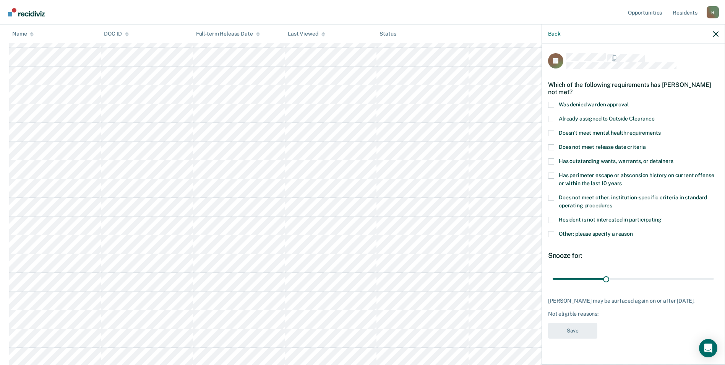
click at [570, 235] on span "Other: please specify a reason" at bounding box center [596, 234] width 74 height 6
click at [633, 231] on input "Other: please specify a reason" at bounding box center [633, 231] width 0 height 0
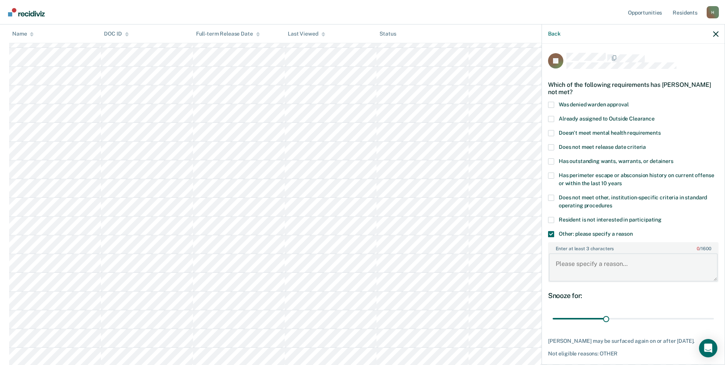
click at [565, 265] on textarea "Enter at least 3 characters 0 / 1600" at bounding box center [633, 267] width 169 height 28
type textarea "P"
type textarea "Releases [DATE]"
drag, startPoint x: 606, startPoint y: 316, endPoint x: 708, endPoint y: 317, distance: 102.5
type input "90"
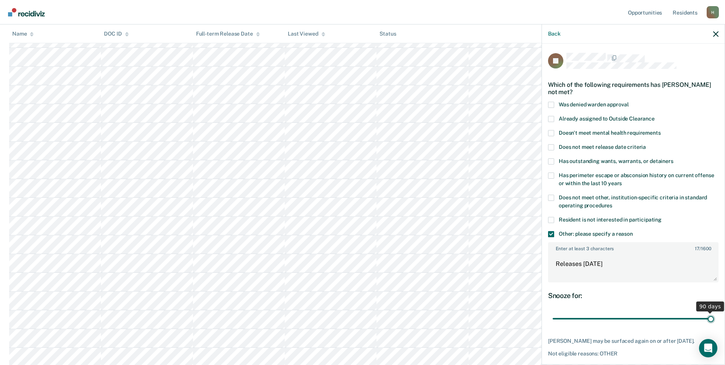
click at [708, 317] on input "range" at bounding box center [633, 318] width 161 height 13
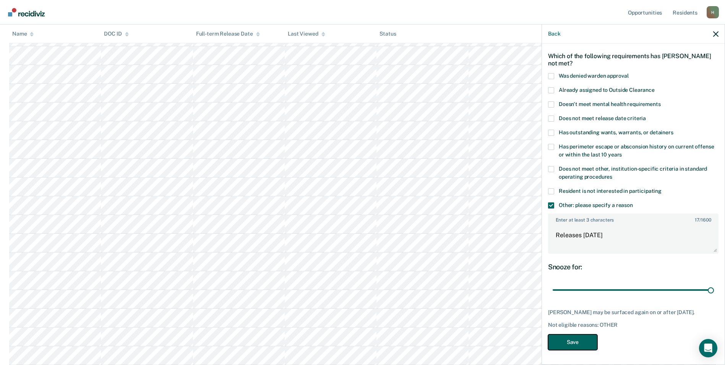
click at [582, 338] on button "Save" at bounding box center [572, 342] width 49 height 16
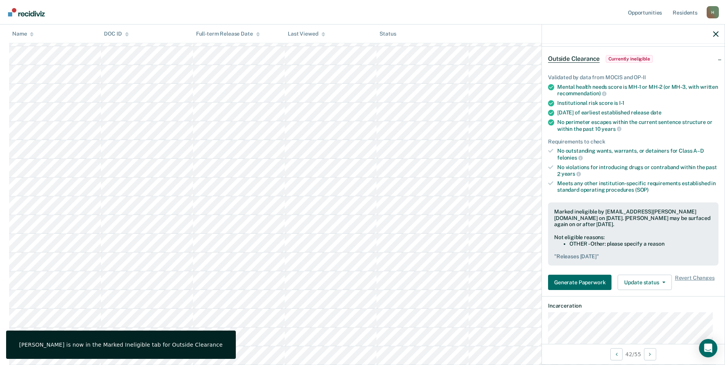
scroll to position [0, 0]
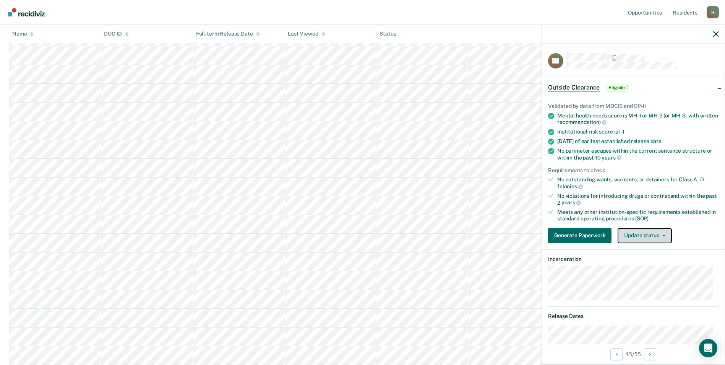
click at [632, 235] on button "Update status" at bounding box center [645, 235] width 54 height 15
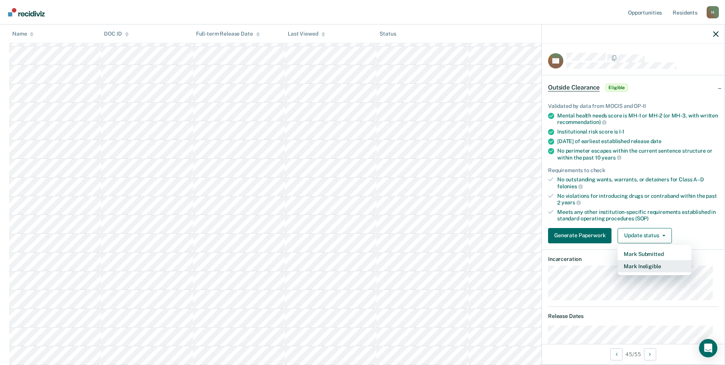
click at [636, 268] on button "Mark Ineligible" at bounding box center [655, 266] width 74 height 12
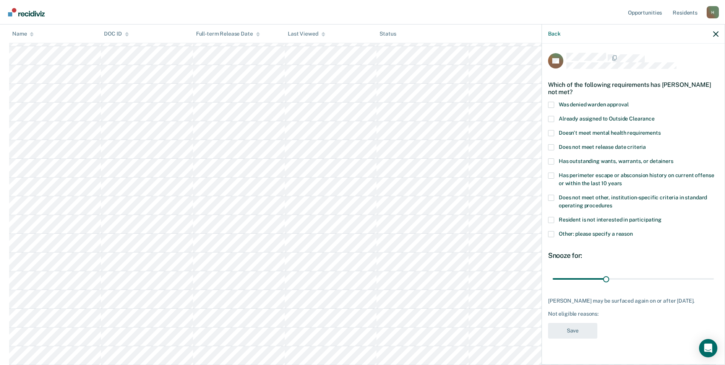
click at [567, 234] on span "Other: please specify a reason" at bounding box center [596, 234] width 74 height 6
click at [633, 231] on input "Other: please specify a reason" at bounding box center [633, 231] width 0 height 0
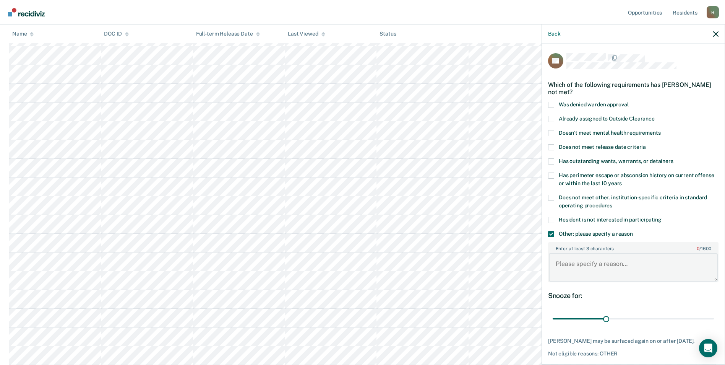
click at [570, 261] on textarea "Enter at least 3 characters 0 / 1600" at bounding box center [633, 267] width 169 height 28
type textarea "Parole hearing [DATE]"
drag, startPoint x: 606, startPoint y: 317, endPoint x: 715, endPoint y: 316, distance: 108.6
type input "90"
click at [714, 316] on input "range" at bounding box center [633, 318] width 161 height 13
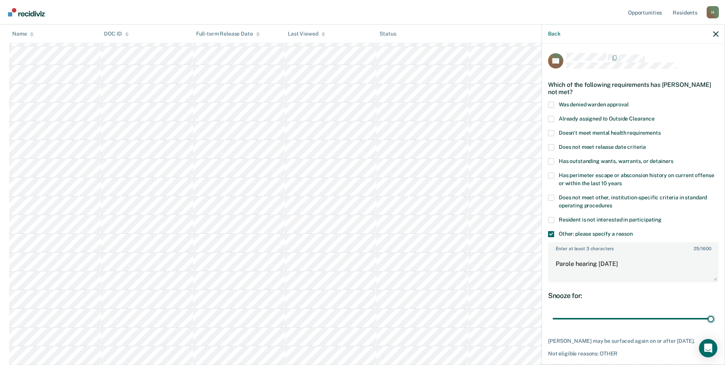
scroll to position [29, 0]
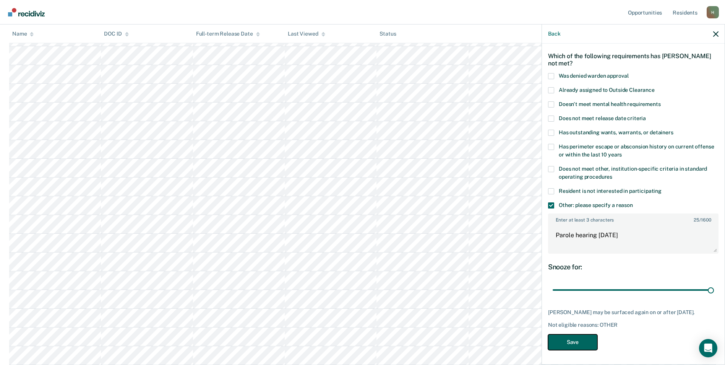
click at [581, 335] on button "Save" at bounding box center [572, 342] width 49 height 16
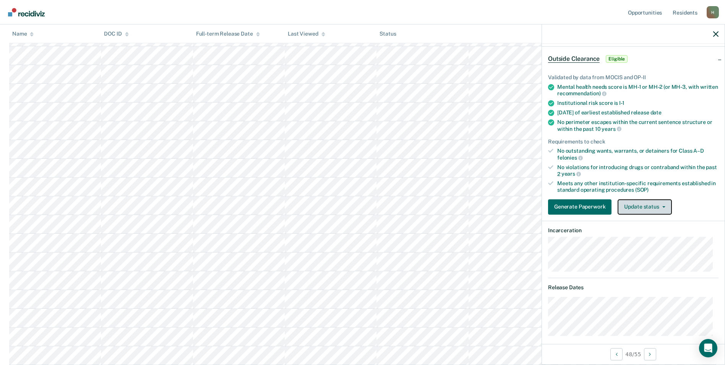
click at [634, 206] on button "Update status" at bounding box center [645, 206] width 54 height 15
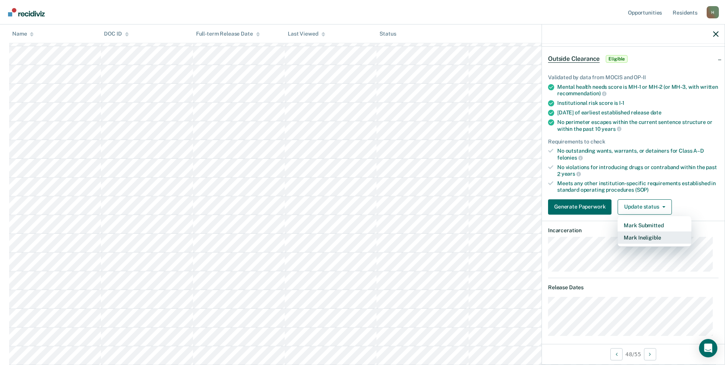
click at [631, 235] on button "Mark Ineligible" at bounding box center [655, 237] width 74 height 12
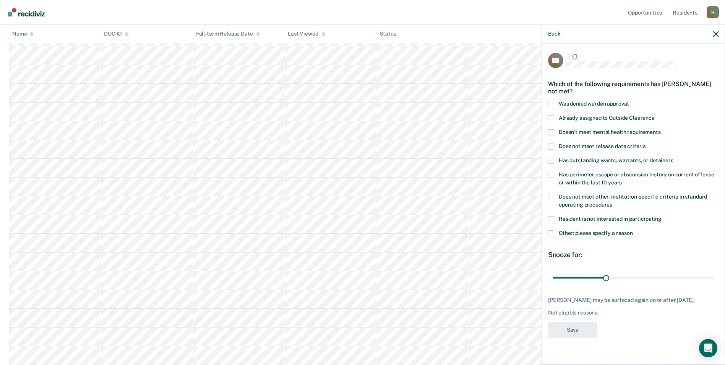
scroll to position [0, 0]
click at [565, 229] on div "Resident is not interested in participating" at bounding box center [633, 224] width 171 height 14
click at [567, 231] on span "Other: please specify a reason" at bounding box center [596, 234] width 74 height 6
click at [633, 231] on input "Other: please specify a reason" at bounding box center [633, 231] width 0 height 0
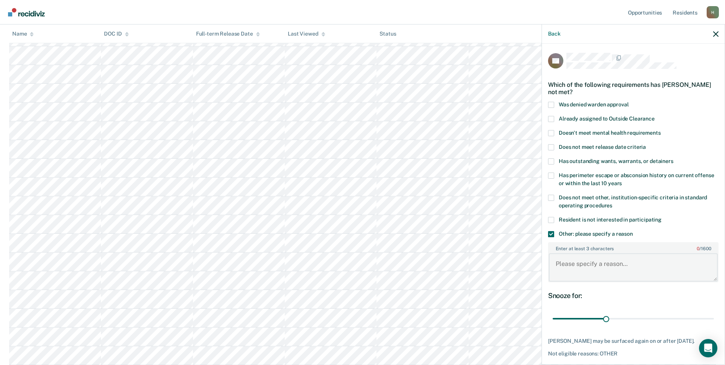
click at [575, 265] on textarea "Enter at least 3 characters 0 / 1600" at bounding box center [633, 267] width 169 height 28
type textarea "Releases [DATE]"
drag, startPoint x: 603, startPoint y: 316, endPoint x: 702, endPoint y: 316, distance: 99.0
click at [702, 316] on input "range" at bounding box center [633, 318] width 161 height 13
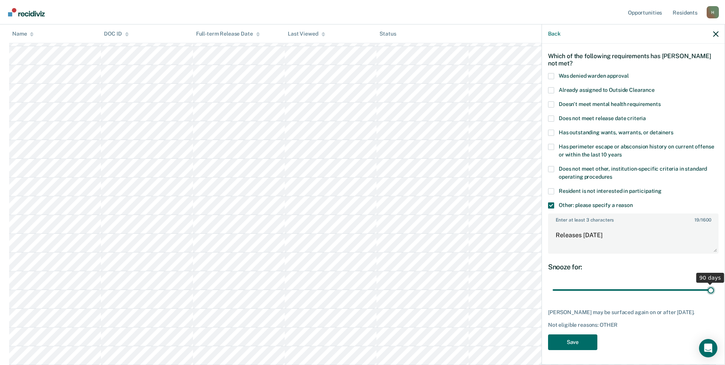
drag, startPoint x: 702, startPoint y: 293, endPoint x: 712, endPoint y: 295, distance: 10.1
type input "90"
click at [712, 295] on input "range" at bounding box center [633, 289] width 161 height 13
click at [583, 344] on button "Save" at bounding box center [572, 342] width 49 height 16
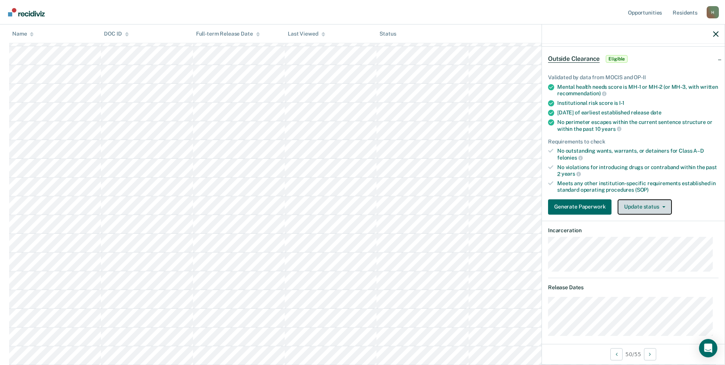
click at [635, 205] on button "Update status" at bounding box center [645, 206] width 54 height 15
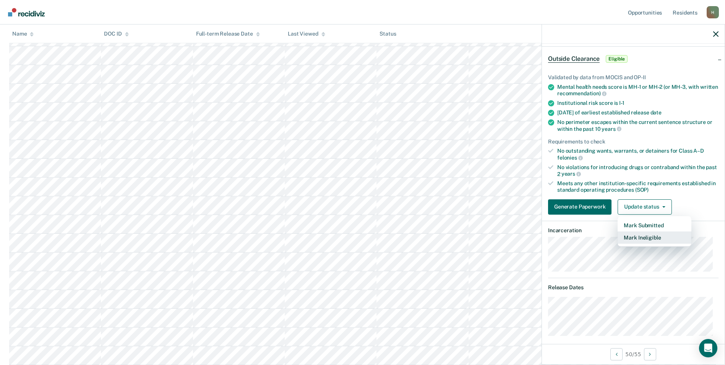
click at [643, 239] on button "Mark Ineligible" at bounding box center [655, 237] width 74 height 12
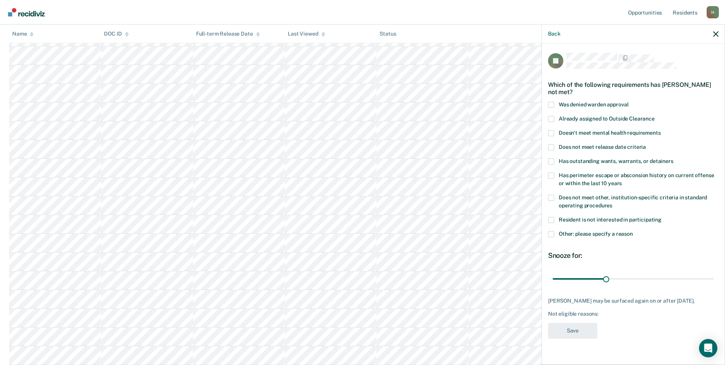
click at [571, 233] on span "Other: please specify a reason" at bounding box center [596, 234] width 74 height 6
click at [633, 231] on input "Other: please specify a reason" at bounding box center [633, 231] width 0 height 0
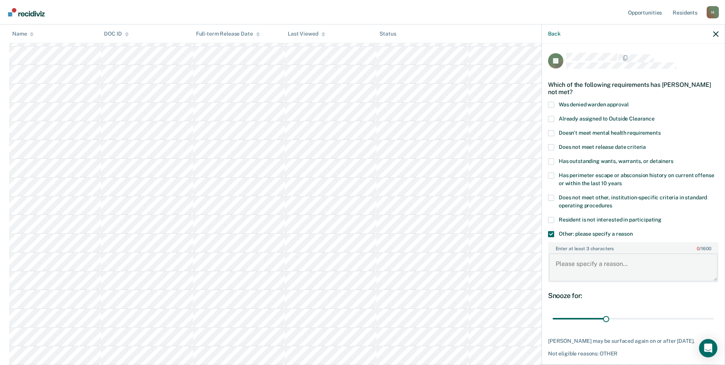
click at [572, 262] on textarea "Enter at least 3 characters 0 / 1600" at bounding box center [633, 267] width 169 height 28
click at [555, 262] on textarea "Culinary arts" at bounding box center [633, 267] width 169 height 28
click at [657, 261] on textarea "Currently in vocational- Culinary arts" at bounding box center [633, 267] width 169 height 28
type textarea "Currently in vocational- Culinary arts"
drag, startPoint x: 606, startPoint y: 320, endPoint x: 723, endPoint y: 321, distance: 117.0
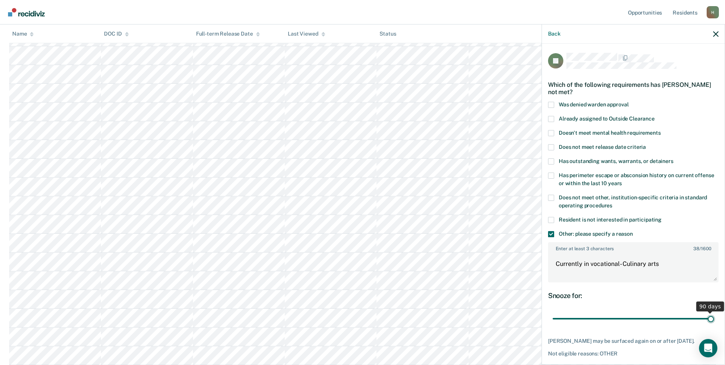
type input "90"
click at [714, 321] on input "range" at bounding box center [633, 318] width 161 height 13
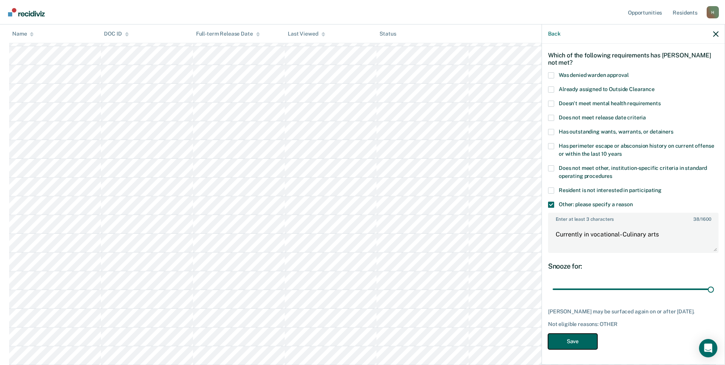
click at [593, 340] on button "Save" at bounding box center [572, 341] width 49 height 16
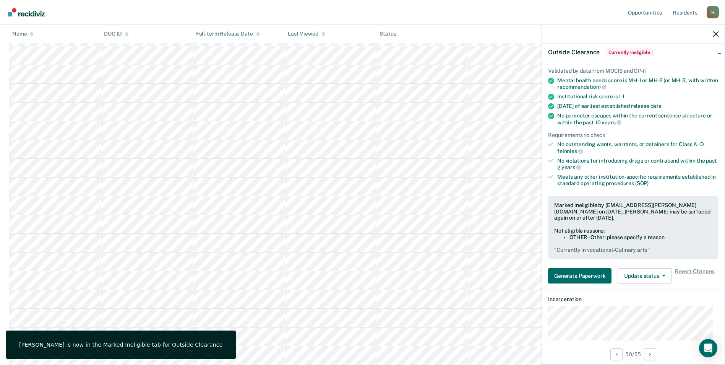
scroll to position [0, 0]
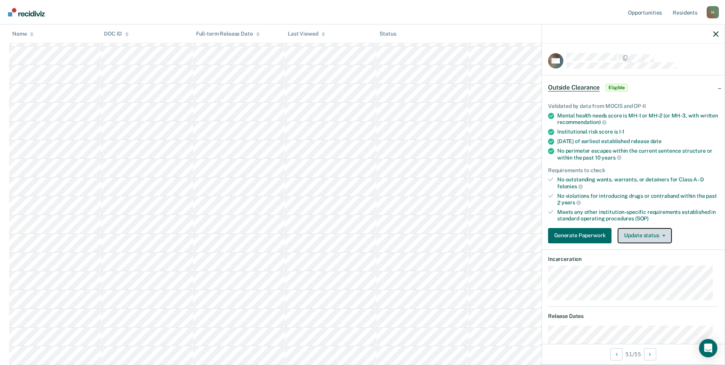
click at [641, 231] on button "Update status" at bounding box center [645, 235] width 54 height 15
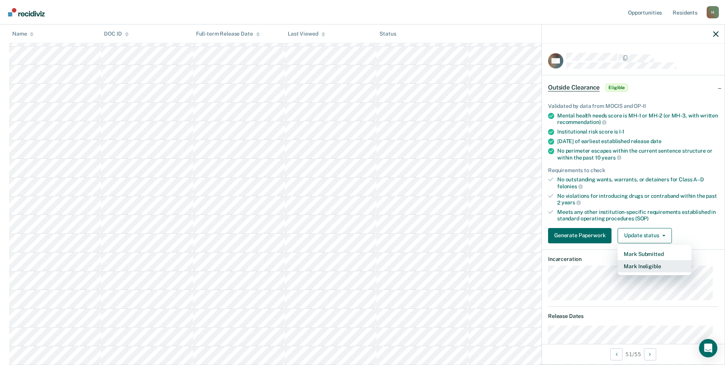
click at [645, 264] on button "Mark Ineligible" at bounding box center [655, 266] width 74 height 12
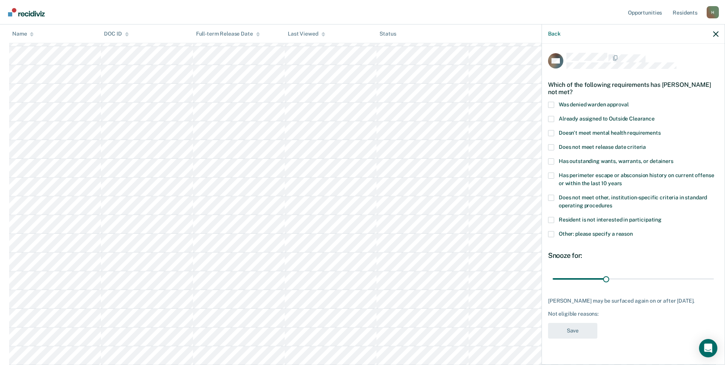
click at [590, 236] on label "Other: please specify a reason" at bounding box center [633, 235] width 171 height 8
click at [633, 231] on input "Other: please specify a reason" at bounding box center [633, 231] width 0 height 0
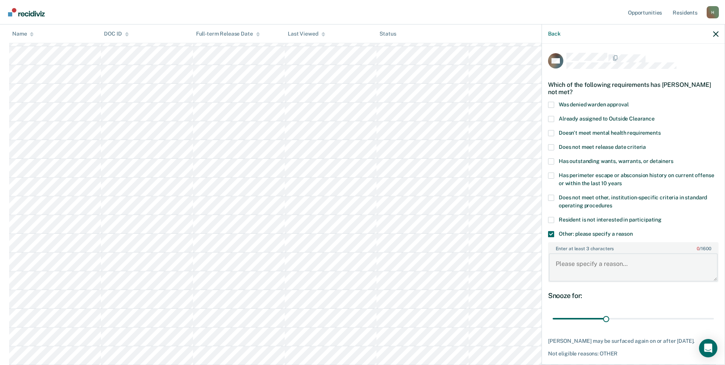
click at [569, 266] on textarea "Enter at least 3 characters 0 / 1600" at bounding box center [633, 267] width 169 height 28
type textarea "Parole hearing [DATE]"
drag, startPoint x: 605, startPoint y: 316, endPoint x: 719, endPoint y: 312, distance: 114.0
type input "90"
click at [714, 312] on input "range" at bounding box center [633, 318] width 161 height 13
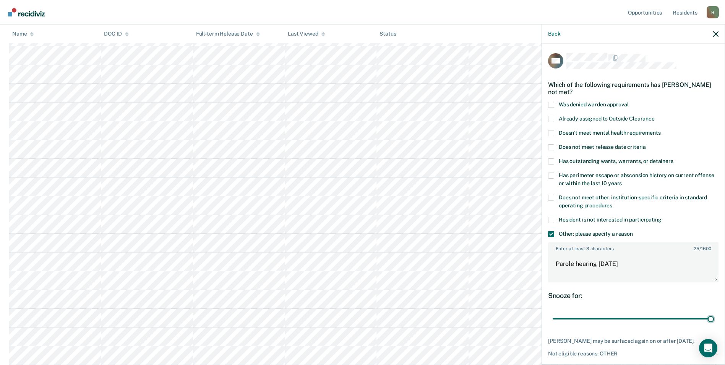
scroll to position [29, 0]
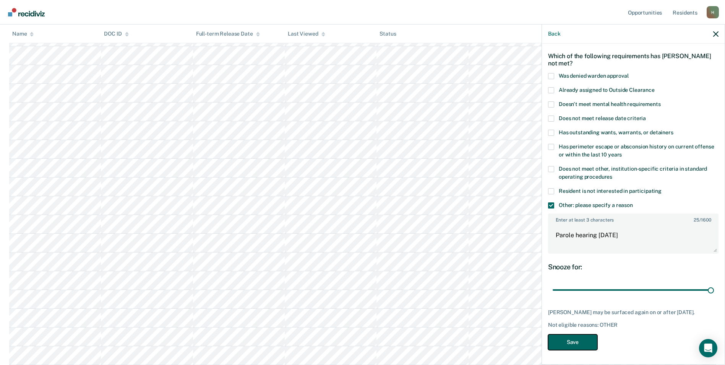
click at [577, 334] on button "Save" at bounding box center [572, 342] width 49 height 16
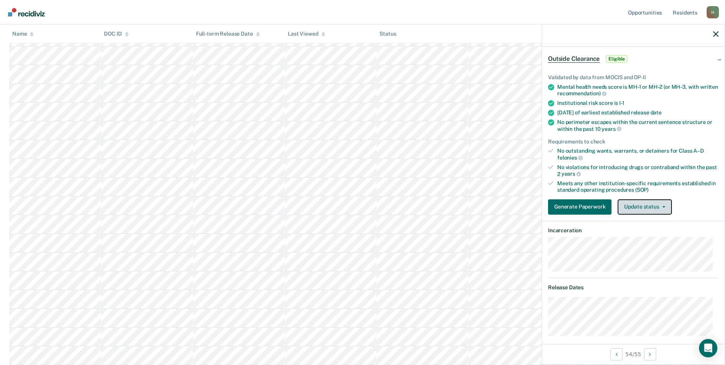
click at [639, 207] on button "Update status" at bounding box center [645, 206] width 54 height 15
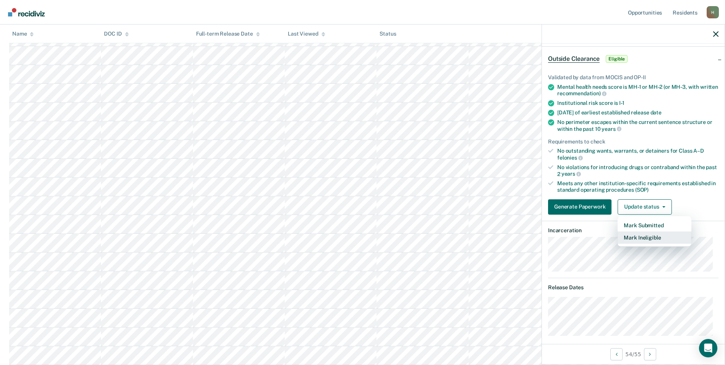
click at [642, 237] on button "Mark Ineligible" at bounding box center [655, 237] width 74 height 12
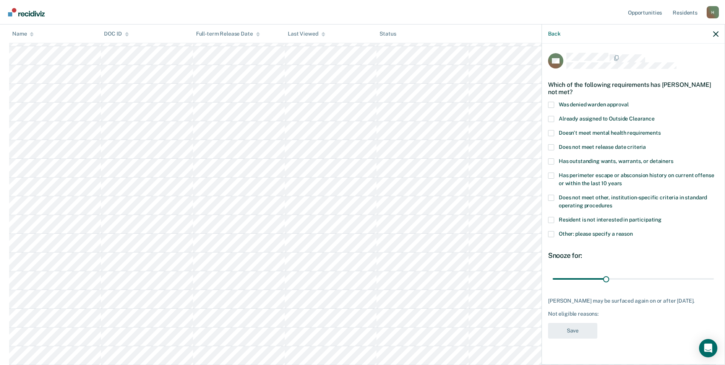
click at [576, 236] on label "Other: please specify a reason" at bounding box center [633, 235] width 171 height 8
click at [633, 231] on input "Other: please specify a reason" at bounding box center [633, 231] width 0 height 0
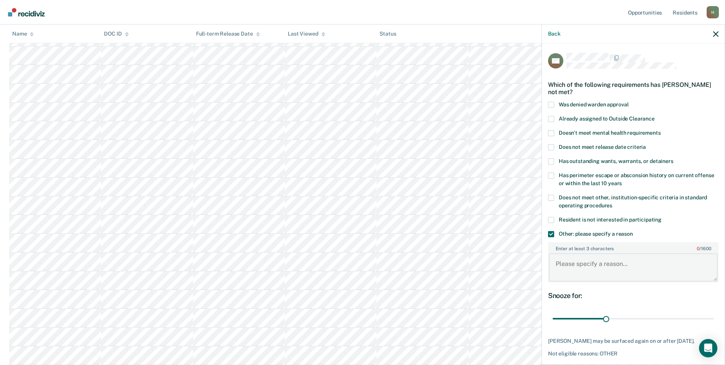
click at [586, 268] on textarea "Enter at least 3 characters 0 / 1600" at bounding box center [633, 267] width 169 height 28
type textarea "Releases [DATE]"
drag, startPoint x: 602, startPoint y: 319, endPoint x: 732, endPoint y: 312, distance: 130.6
type input "90"
click at [714, 312] on input "range" at bounding box center [633, 318] width 161 height 13
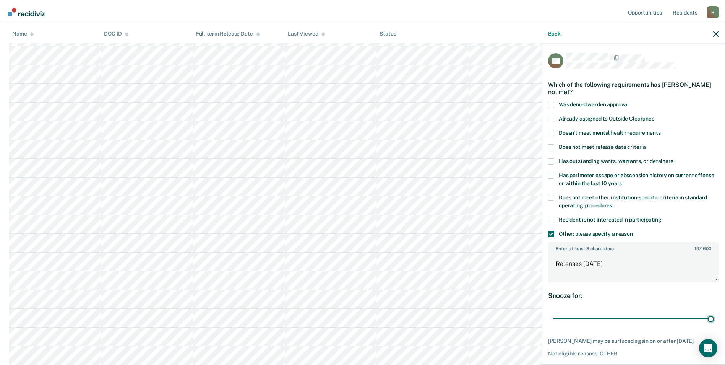
scroll to position [29, 0]
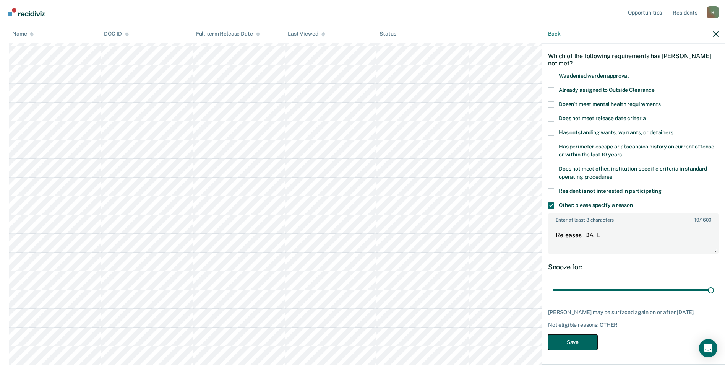
click at [585, 345] on button "Save" at bounding box center [572, 342] width 49 height 16
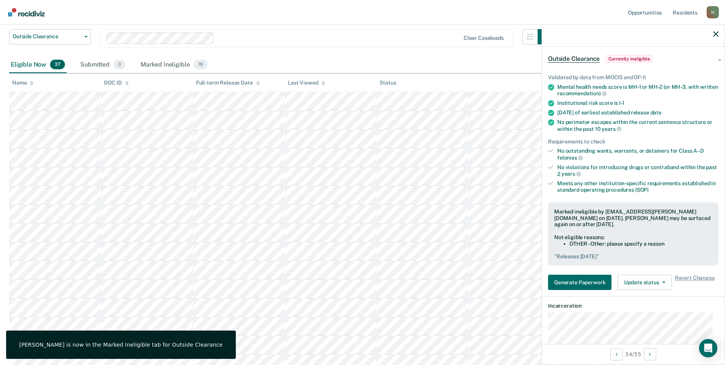
scroll to position [0, 0]
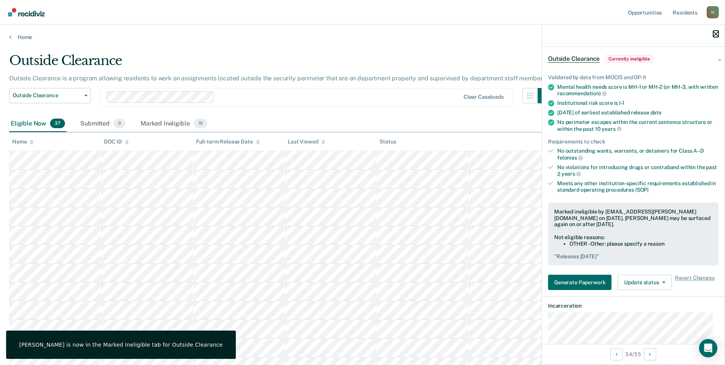
click at [716, 31] on button "button" at bounding box center [716, 34] width 5 height 7
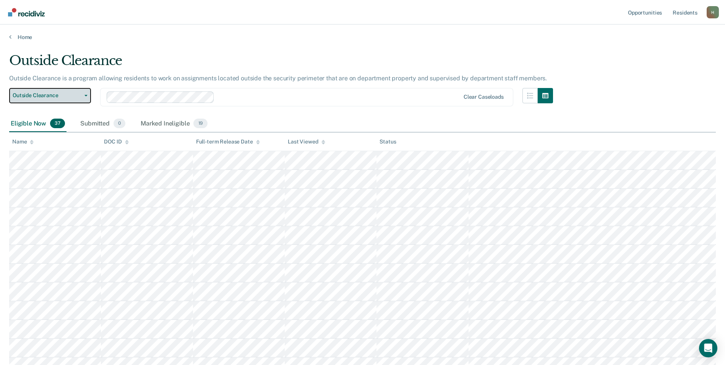
click at [52, 95] on span "Outside Clearance" at bounding box center [47, 95] width 69 height 7
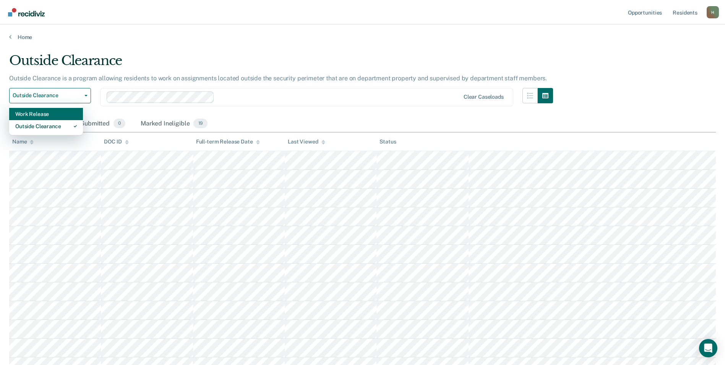
click at [43, 115] on div "Work Release" at bounding box center [46, 114] width 62 height 12
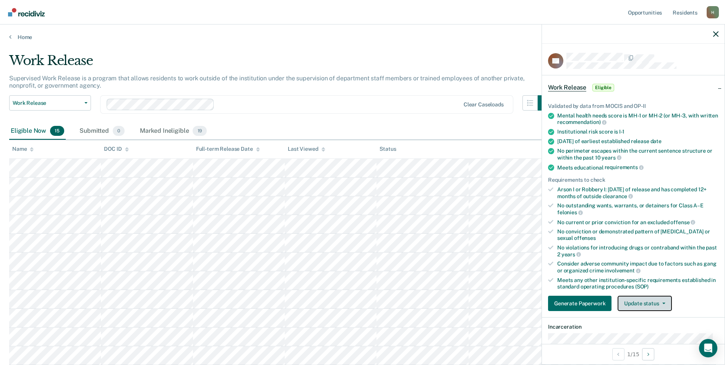
click at [637, 307] on button "Update status" at bounding box center [645, 303] width 54 height 15
click at [636, 337] on button "Mark Ineligible" at bounding box center [655, 334] width 74 height 12
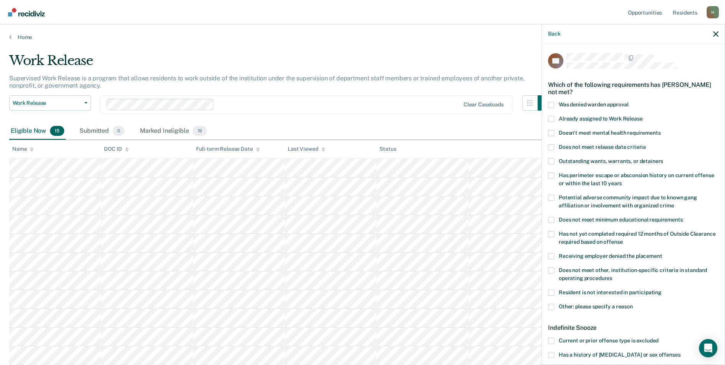
click at [549, 304] on span at bounding box center [551, 307] width 6 height 6
click at [633, 304] on input "Other: please specify a reason" at bounding box center [633, 304] width 0 height 0
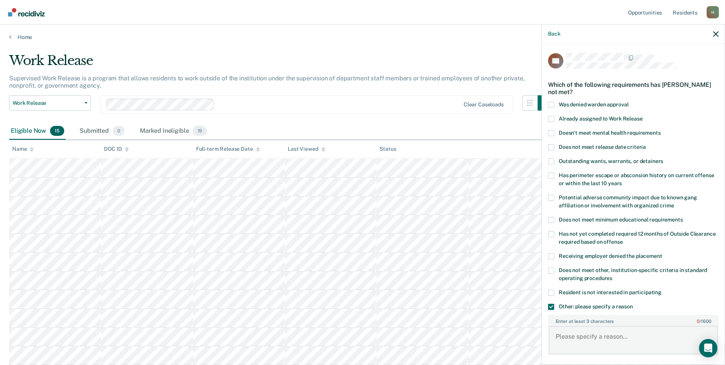
click at [592, 339] on textarea "Enter at least 3 characters 0 / 1600" at bounding box center [633, 340] width 169 height 28
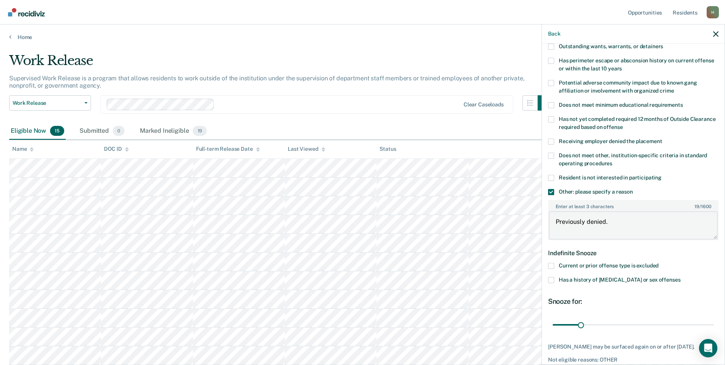
scroll to position [153, 0]
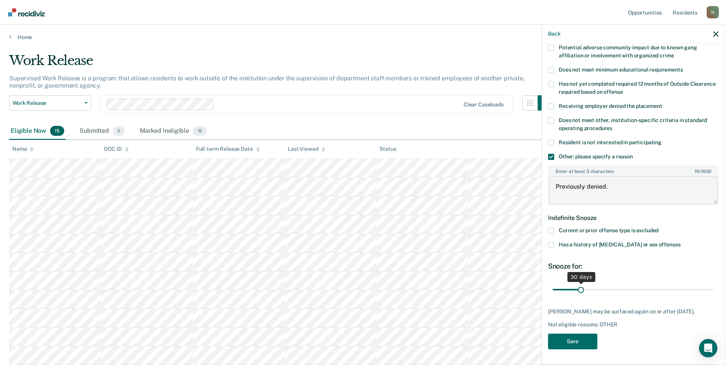
type textarea "Previously denied."
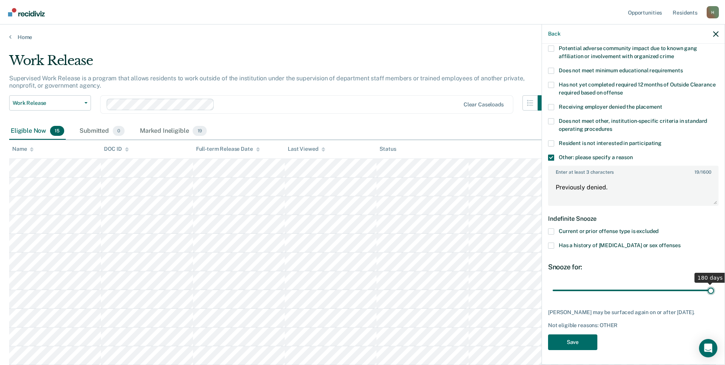
drag, startPoint x: 581, startPoint y: 286, endPoint x: 714, endPoint y: 297, distance: 133.2
type input "180"
click at [714, 297] on input "range" at bounding box center [633, 289] width 161 height 13
click at [576, 337] on button "Save" at bounding box center [572, 342] width 49 height 16
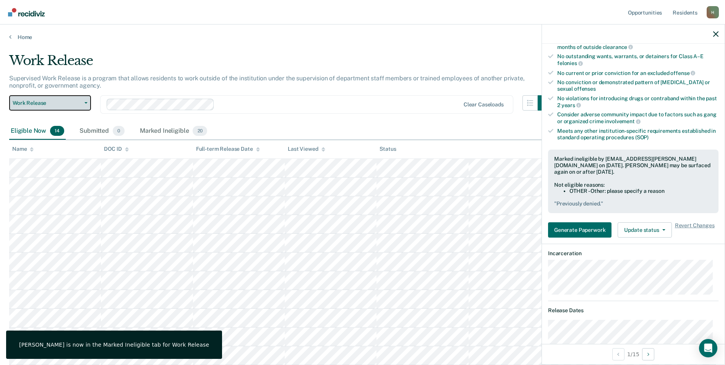
click at [55, 102] on span "Work Release" at bounding box center [47, 103] width 69 height 7
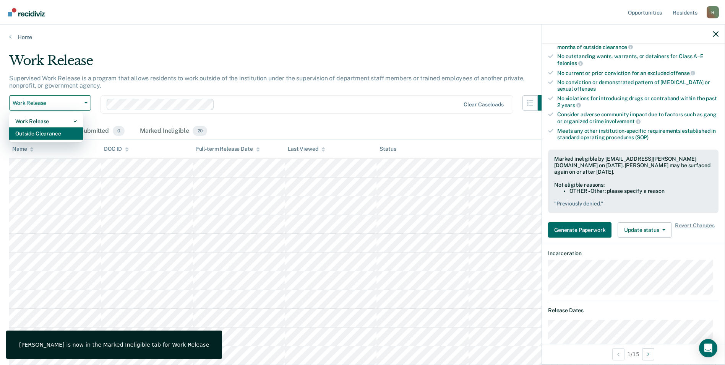
click at [47, 130] on div "Outside Clearance" at bounding box center [46, 133] width 62 height 12
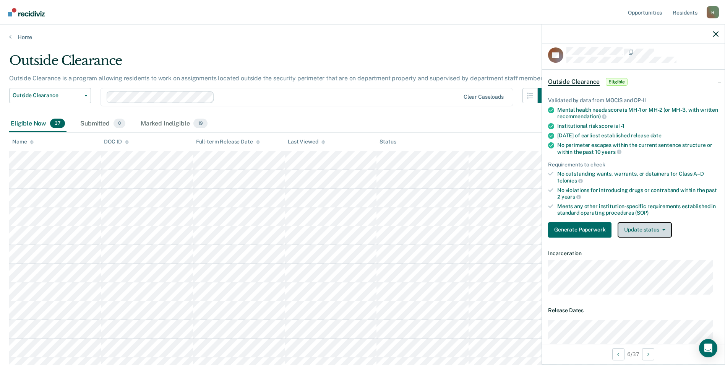
click at [638, 228] on button "Update status" at bounding box center [645, 229] width 54 height 15
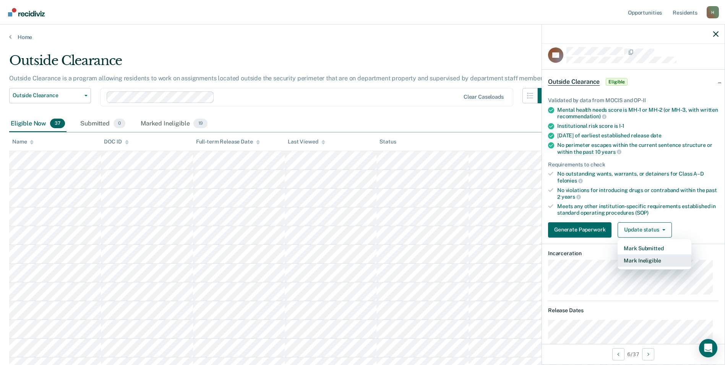
click at [631, 263] on button "Mark Ineligible" at bounding box center [655, 260] width 74 height 12
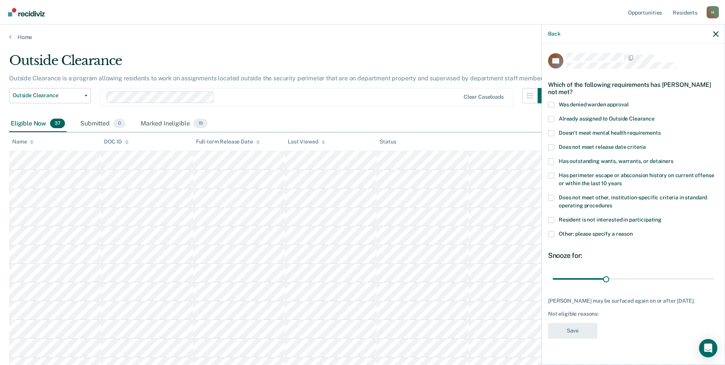
click at [580, 234] on span "Other: please specify a reason" at bounding box center [596, 234] width 74 height 6
click at [633, 231] on input "Other: please specify a reason" at bounding box center [633, 231] width 0 height 0
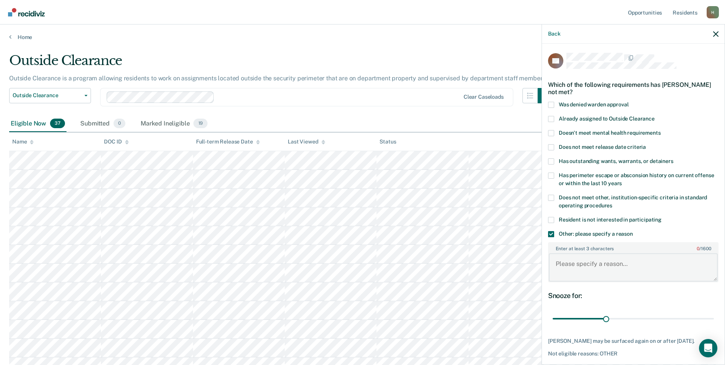
click at [577, 262] on textarea "Enter at least 3 characters 0 / 1600" at bounding box center [633, 267] width 169 height 28
type textarea "Previously denied at ACC."
drag, startPoint x: 605, startPoint y: 322, endPoint x: 724, endPoint y: 314, distance: 119.2
type input "90"
click at [714, 314] on input "range" at bounding box center [633, 318] width 161 height 13
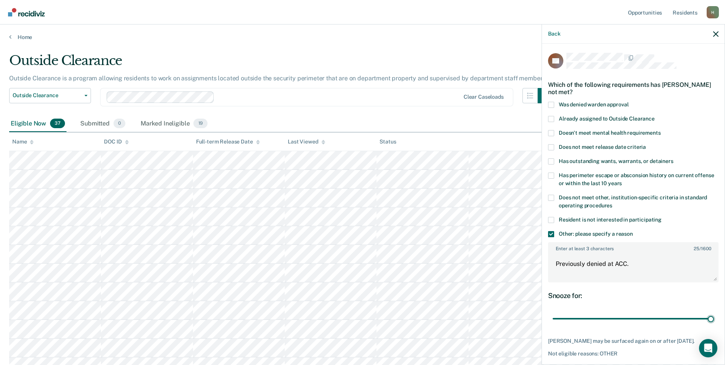
scroll to position [35, 0]
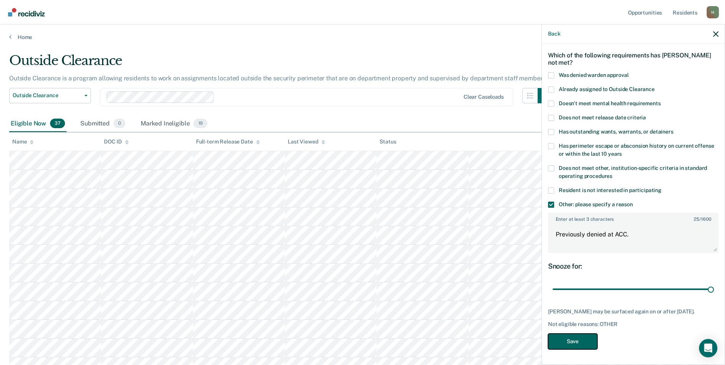
click at [589, 335] on button "Save" at bounding box center [572, 341] width 49 height 16
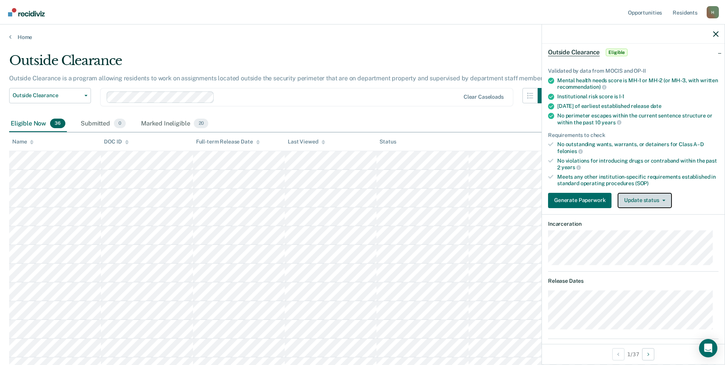
click at [654, 199] on button "Update status" at bounding box center [645, 200] width 54 height 15
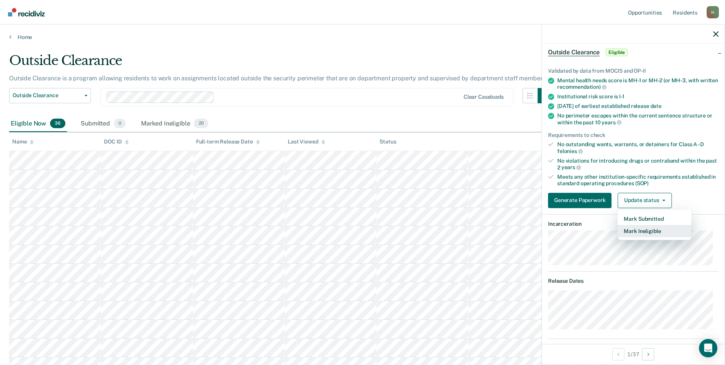
click at [640, 227] on button "Mark Ineligible" at bounding box center [655, 231] width 74 height 12
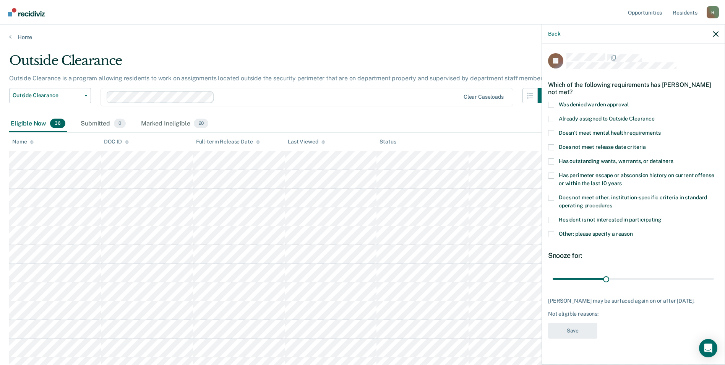
click at [553, 231] on span at bounding box center [551, 234] width 6 height 6
click at [633, 231] on input "Other: please specify a reason" at bounding box center [633, 231] width 0 height 0
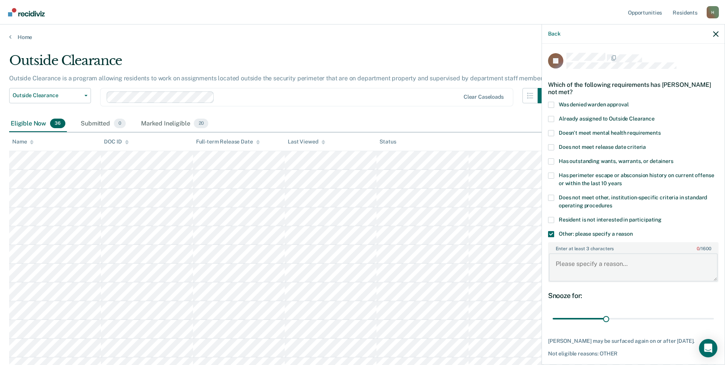
click at [596, 256] on textarea "Enter at least 3 characters 0 / 1600" at bounding box center [633, 267] width 169 height 28
type textarea "Assaultive HX: Assault 2nd 2024"
drag, startPoint x: 622, startPoint y: 317, endPoint x: 727, endPoint y: 312, distance: 105.3
type input "90"
click at [714, 312] on input "range" at bounding box center [633, 318] width 161 height 13
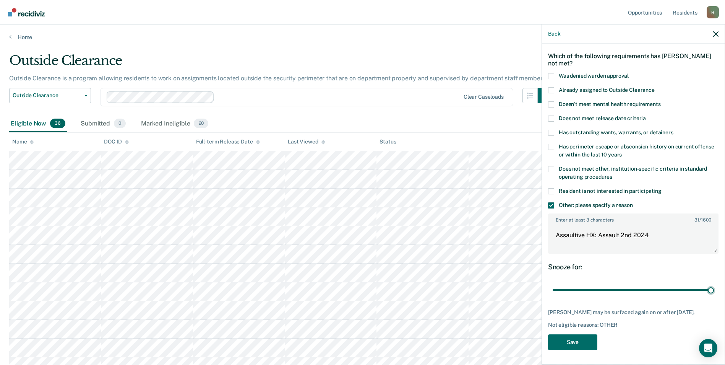
scroll to position [38, 0]
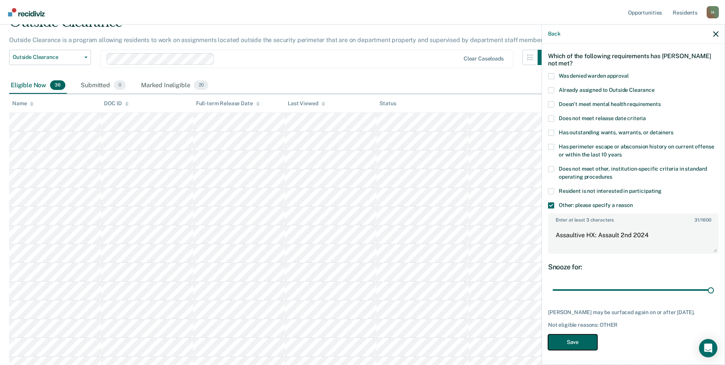
click at [574, 341] on button "Save" at bounding box center [572, 342] width 49 height 16
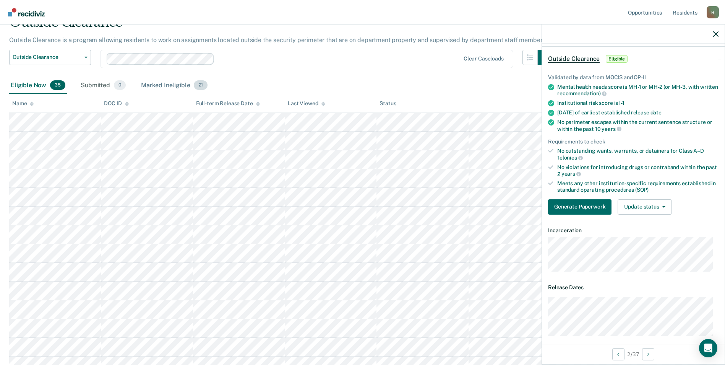
click at [159, 83] on div "Marked Ineligible 21" at bounding box center [175, 85] width 70 height 17
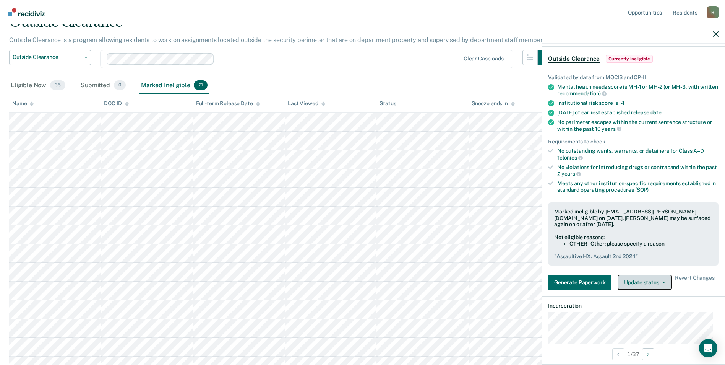
click at [655, 285] on button "Update status" at bounding box center [645, 282] width 54 height 15
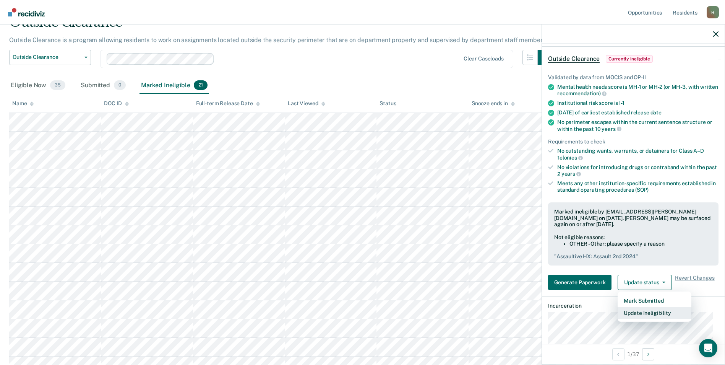
click at [649, 313] on button "Update Ineligibility" at bounding box center [655, 313] width 74 height 12
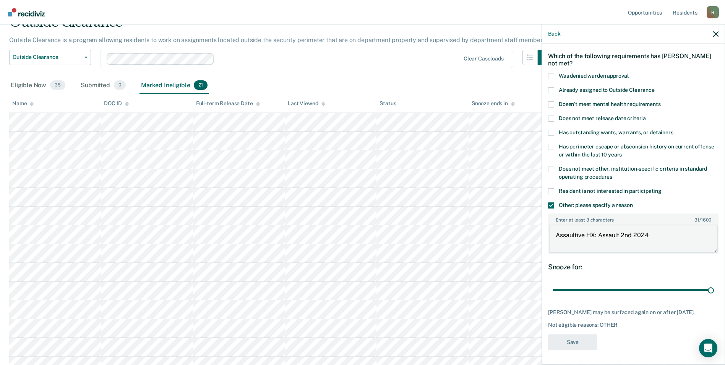
click at [652, 234] on textarea "Assaultive HX: Assault 2nd 2024" at bounding box center [633, 238] width 169 height 28
type textarea "Assaultive HX: Assault 2nd 2024, C-2"
click at [584, 343] on button "Save" at bounding box center [572, 342] width 49 height 16
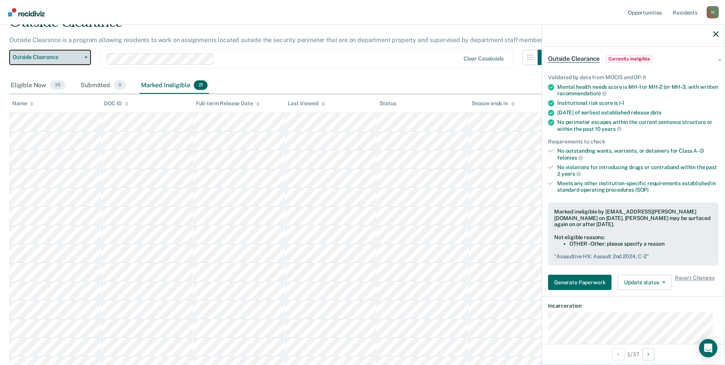
click at [65, 54] on span "Outside Clearance" at bounding box center [47, 57] width 69 height 7
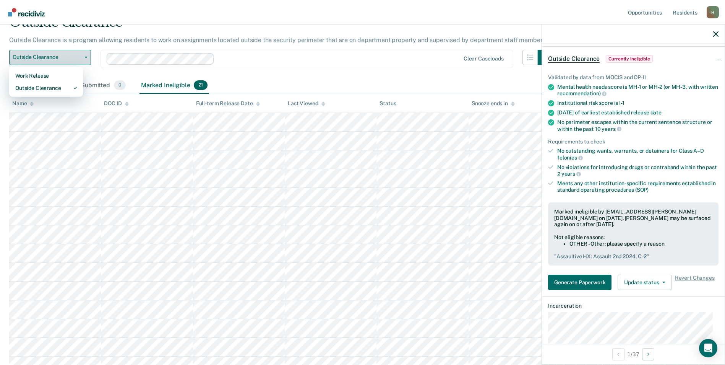
click at [66, 58] on span "Outside Clearance" at bounding box center [47, 57] width 69 height 7
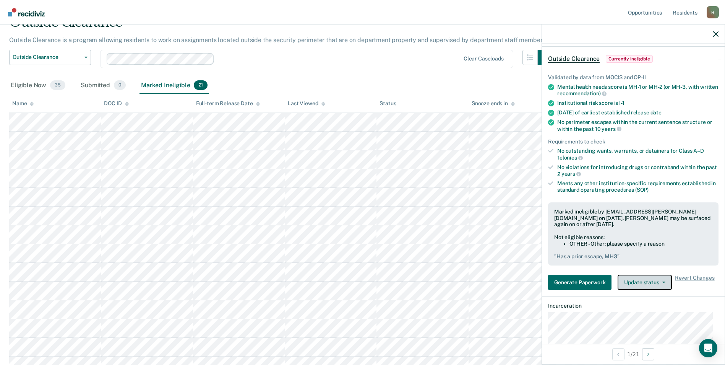
click at [641, 285] on button "Update status" at bounding box center [645, 282] width 54 height 15
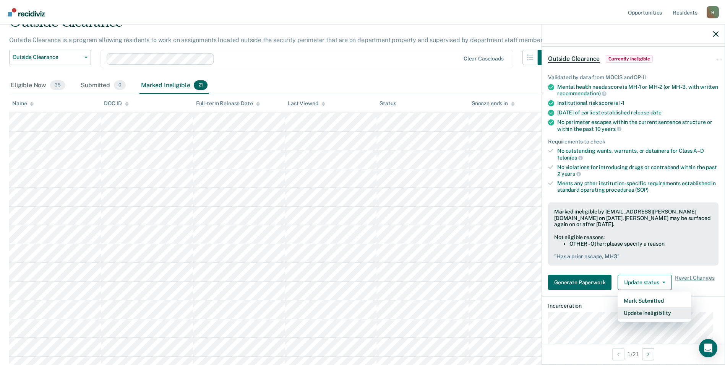
click at [644, 311] on button "Update Ineligibility" at bounding box center [655, 313] width 74 height 12
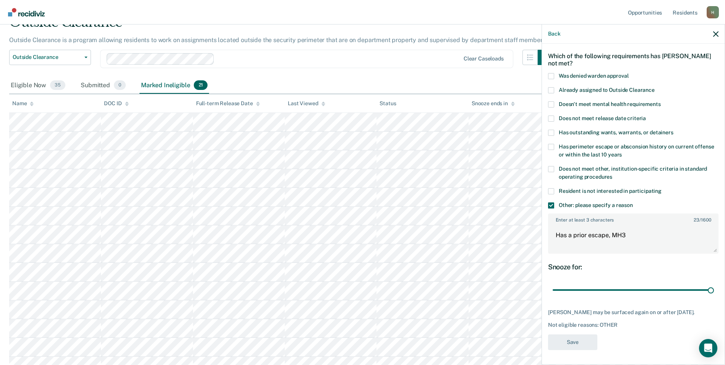
scroll to position [180, 0]
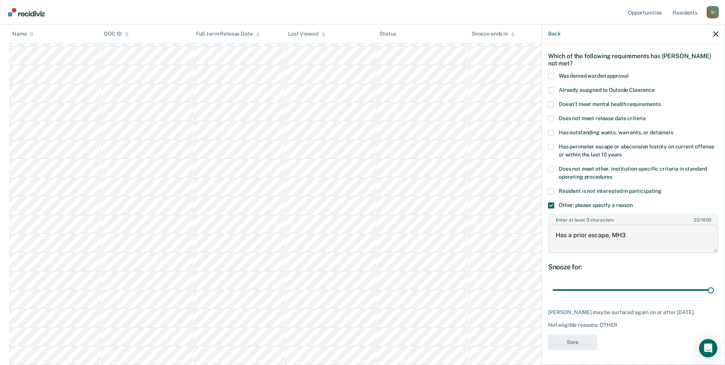
click at [635, 229] on textarea "Has a prior escape, MH3" at bounding box center [633, 238] width 169 height 28
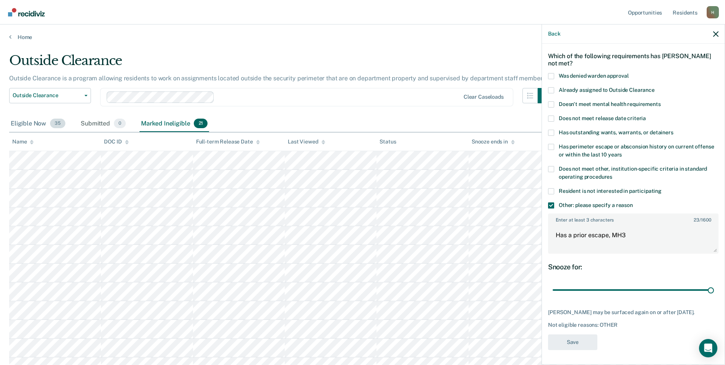
click at [37, 126] on div "Eligible Now 35" at bounding box center [38, 123] width 58 height 17
